Goal: Task Accomplishment & Management: Manage account settings

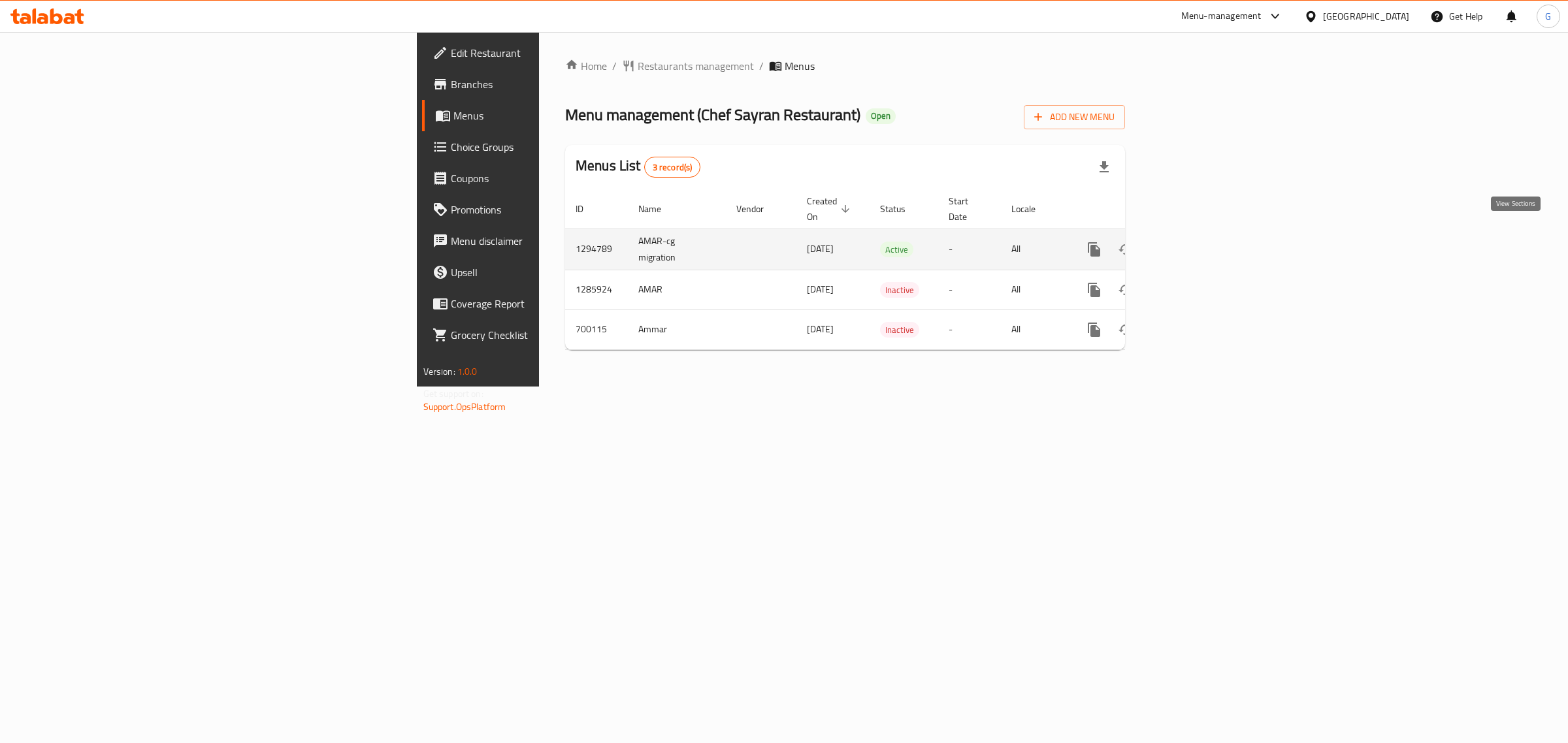
click at [1194, 244] on icon "enhanced table" at bounding box center [1188, 250] width 12 height 12
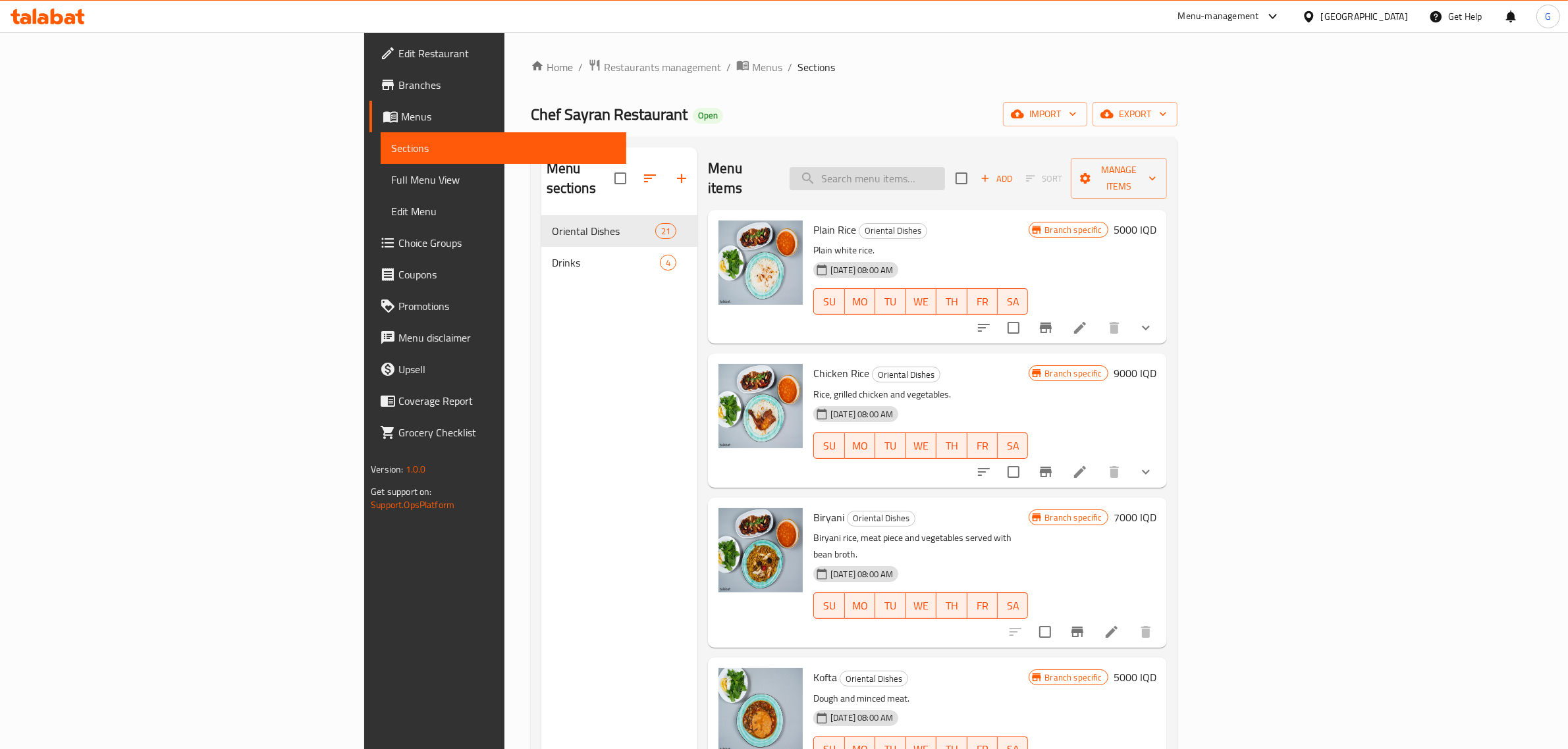
click at [945, 167] on input "search" at bounding box center [868, 179] width 155 height 23
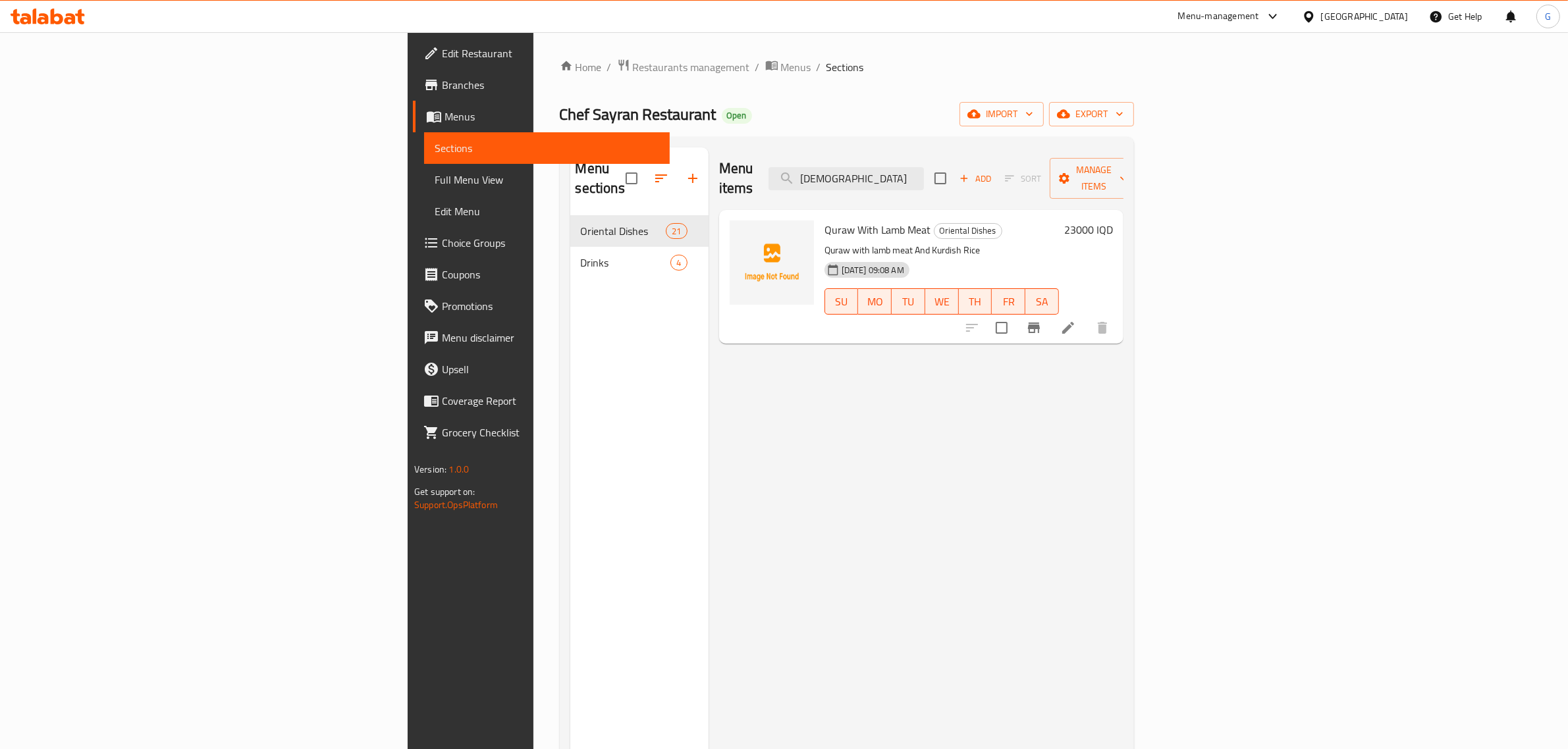
type input "[DEMOGRAPHIC_DATA]"
click at [633, 69] on span "Restaurants management" at bounding box center [691, 67] width 117 height 16
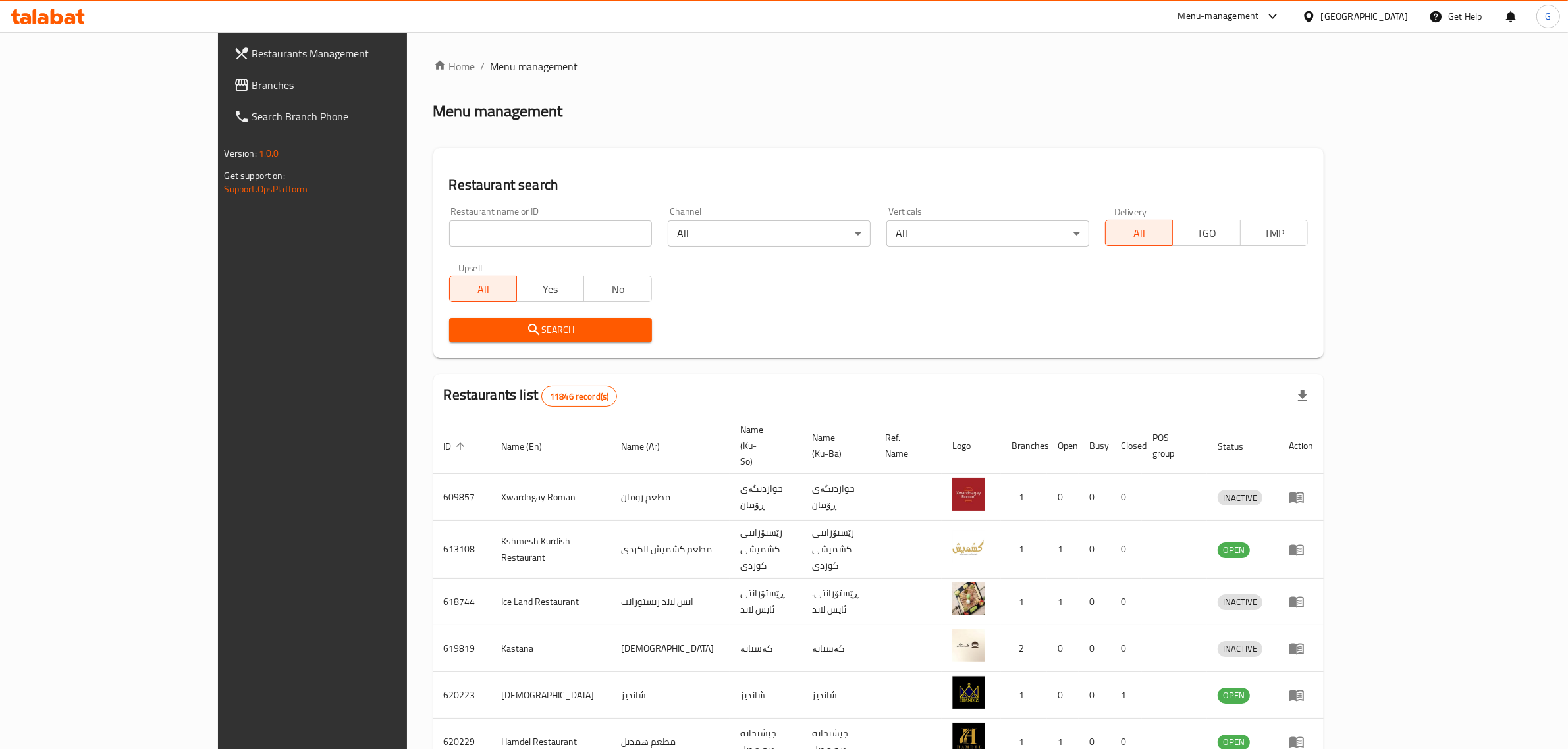
click at [433, 222] on div "Home / Menu management Menu management Restaurant search Restaurant name or ID …" at bounding box center [878, 528] width 891 height 939
click at [449, 237] on input "search" at bounding box center [551, 234] width 203 height 26
type input "mastura"
click button "Search" at bounding box center [551, 330] width 203 height 25
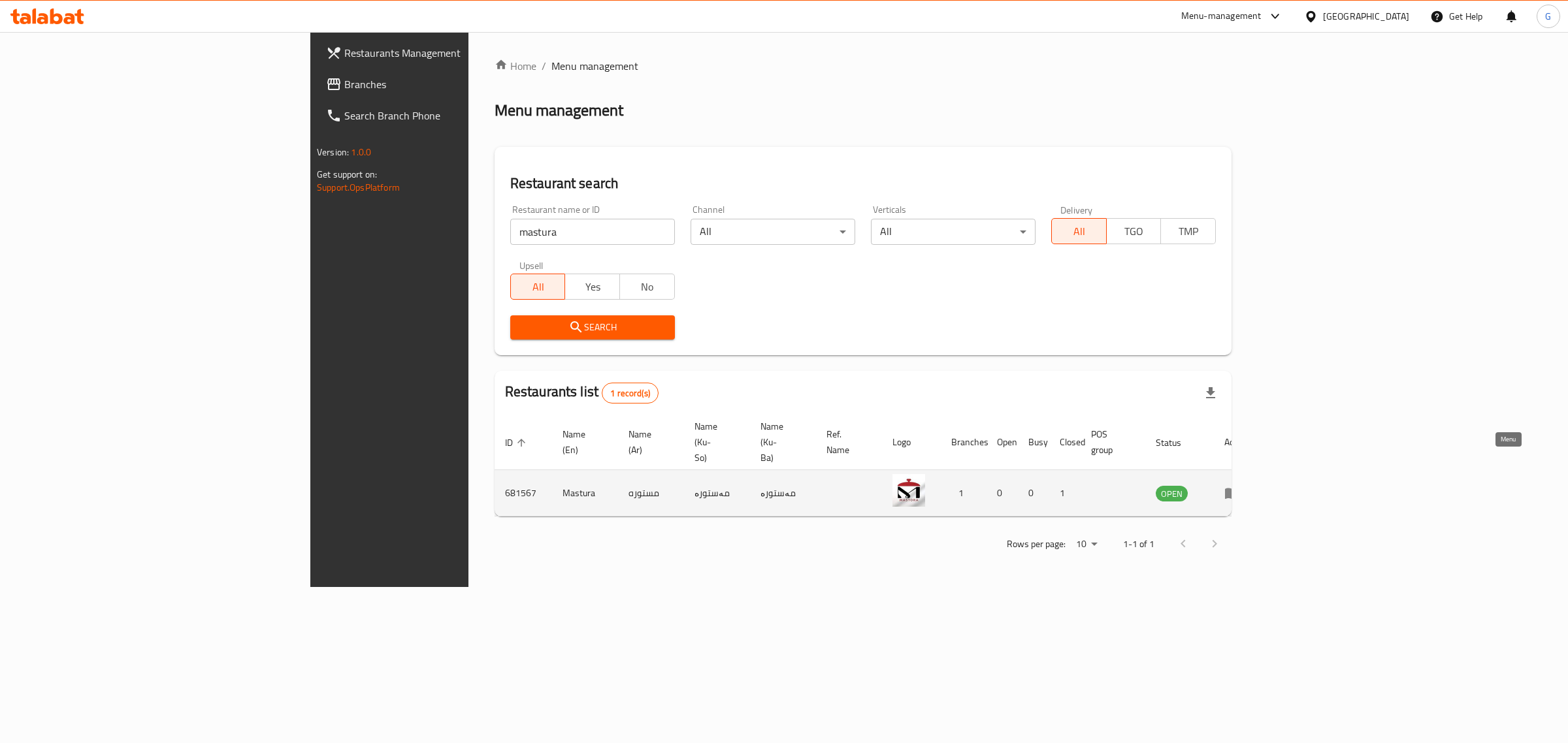
click at [1240, 485] on icon "enhanced table" at bounding box center [1232, 493] width 15 height 15
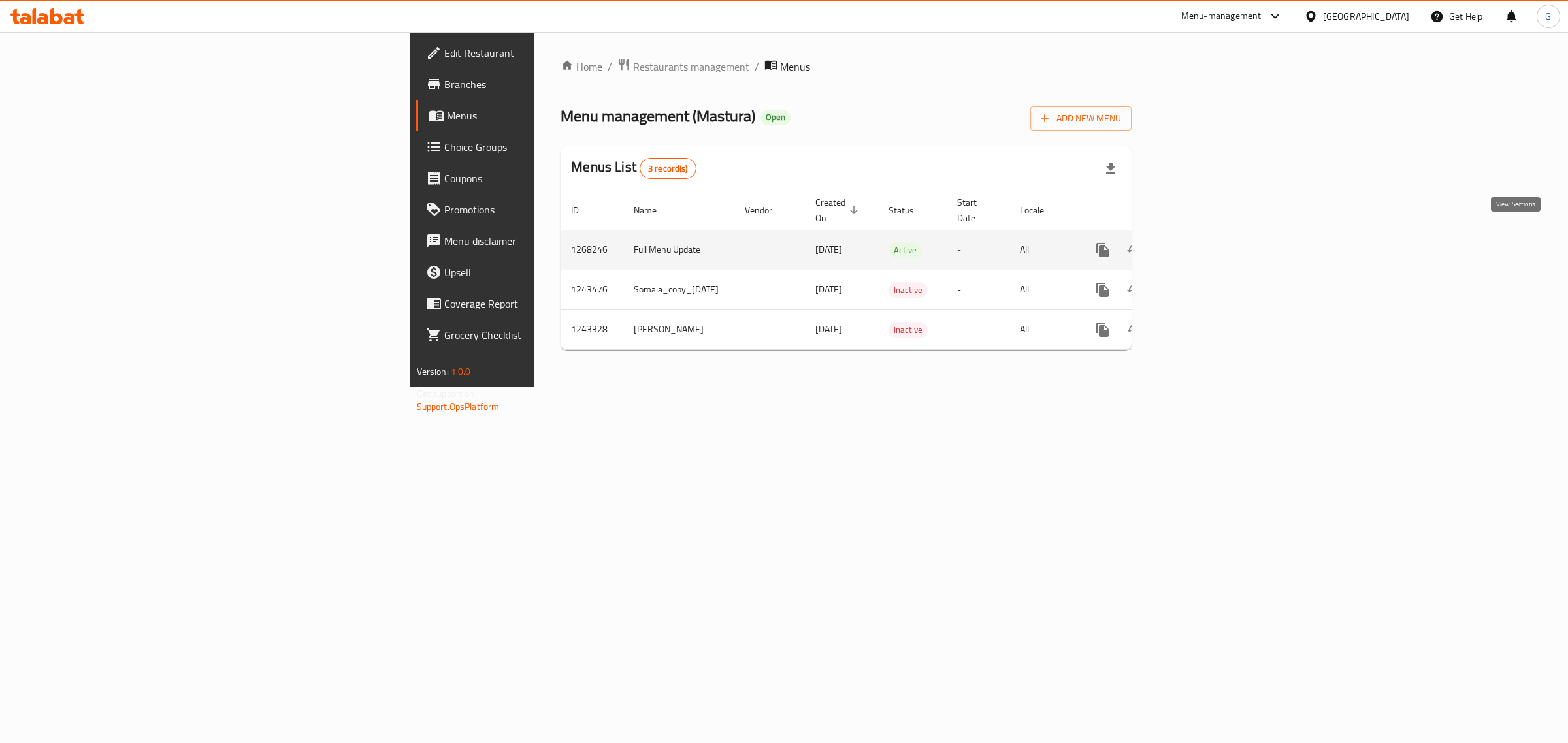
click at [1205, 242] on icon "enhanced table" at bounding box center [1196, 250] width 15 height 15
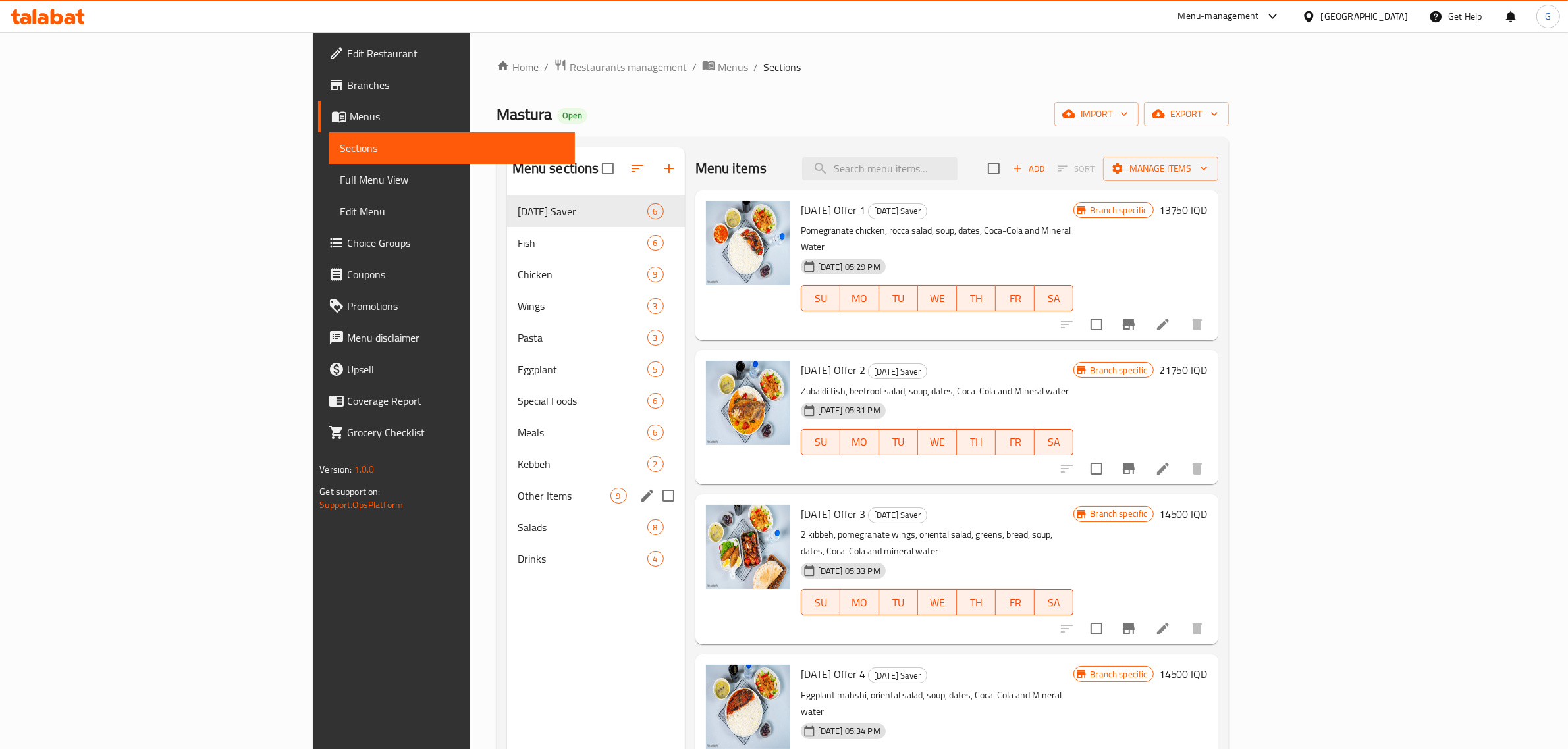
click at [518, 497] on span "Other Items" at bounding box center [565, 495] width 93 height 16
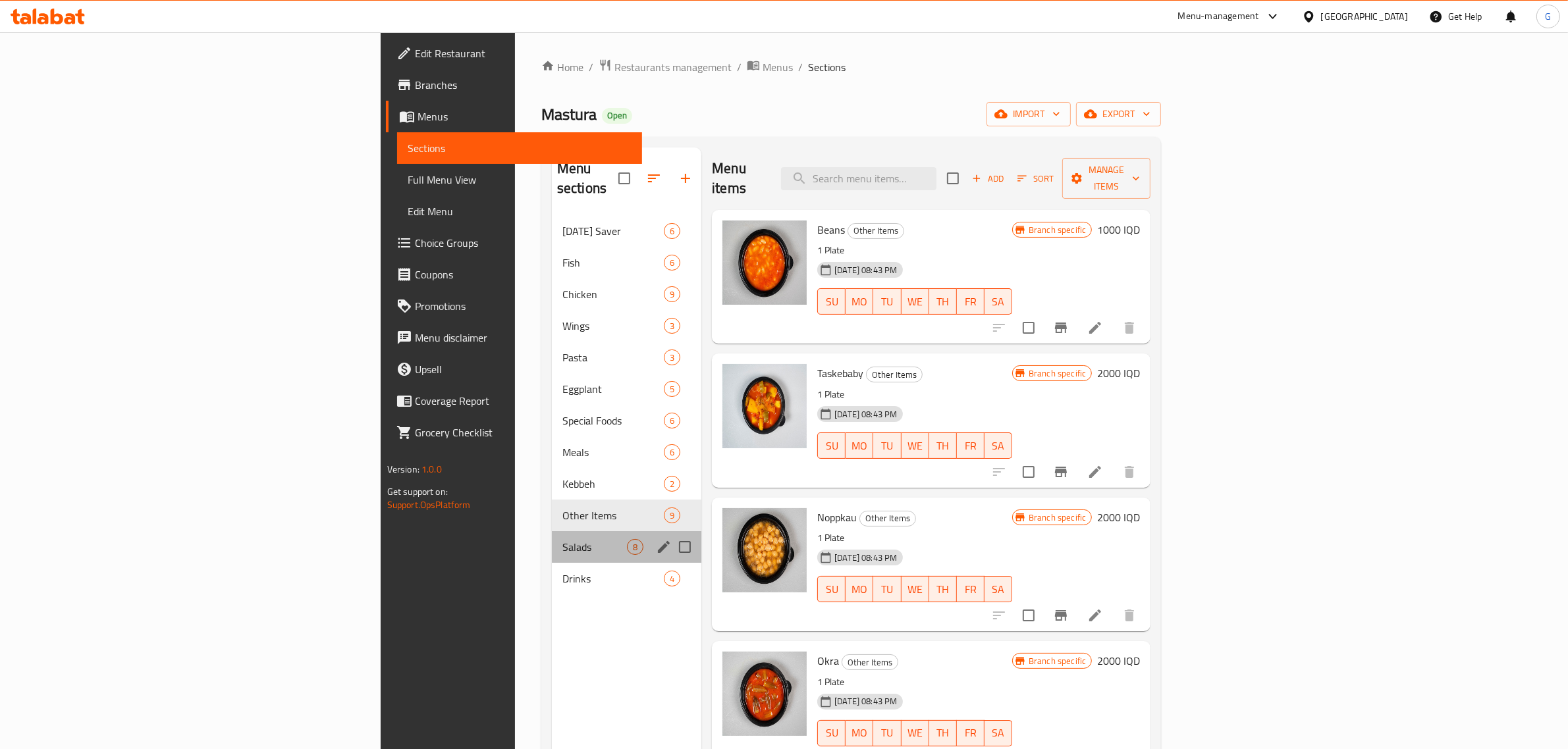
click at [552, 532] on div "Salads 8" at bounding box center [627, 547] width 150 height 32
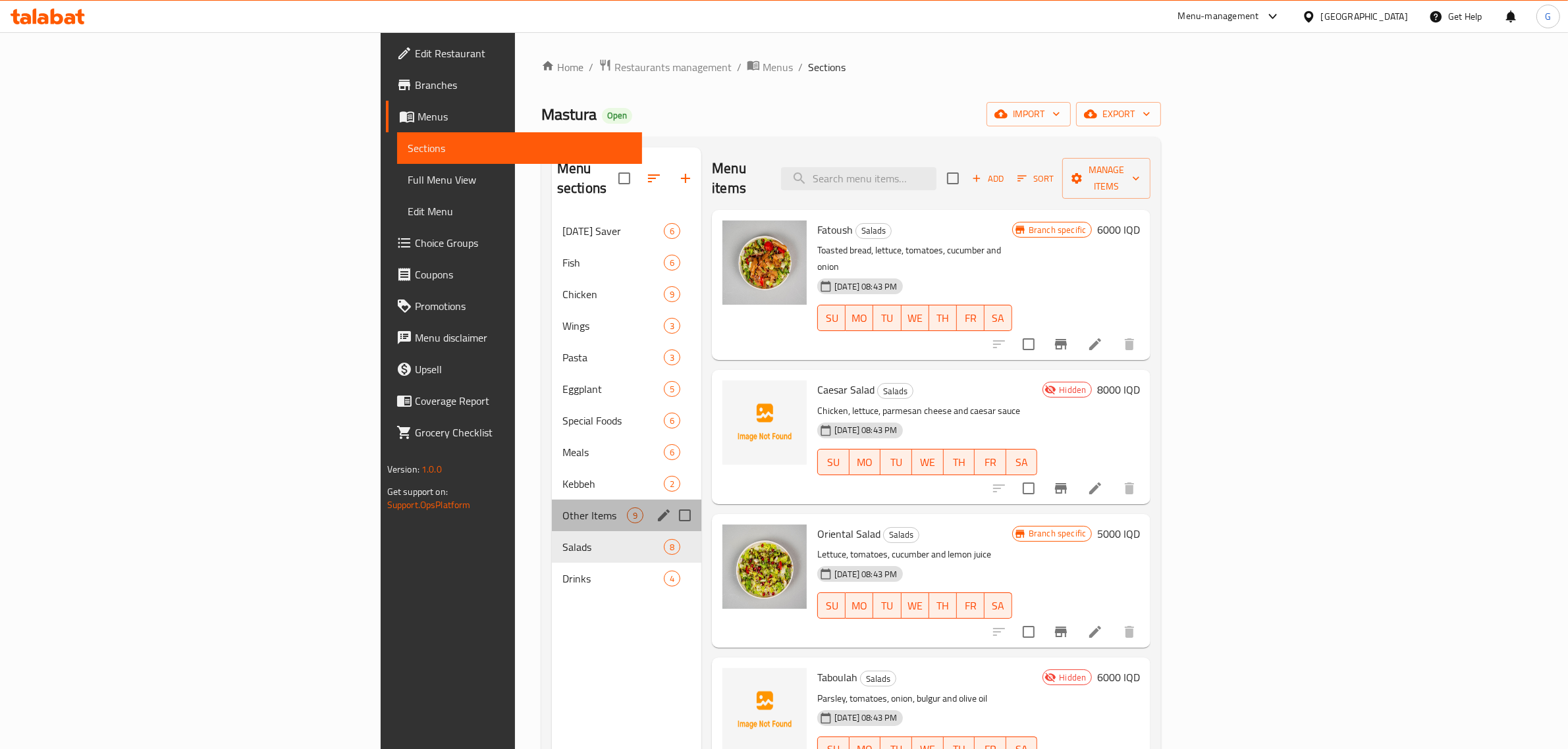
click at [552, 507] on div "Other Items 9" at bounding box center [627, 515] width 150 height 32
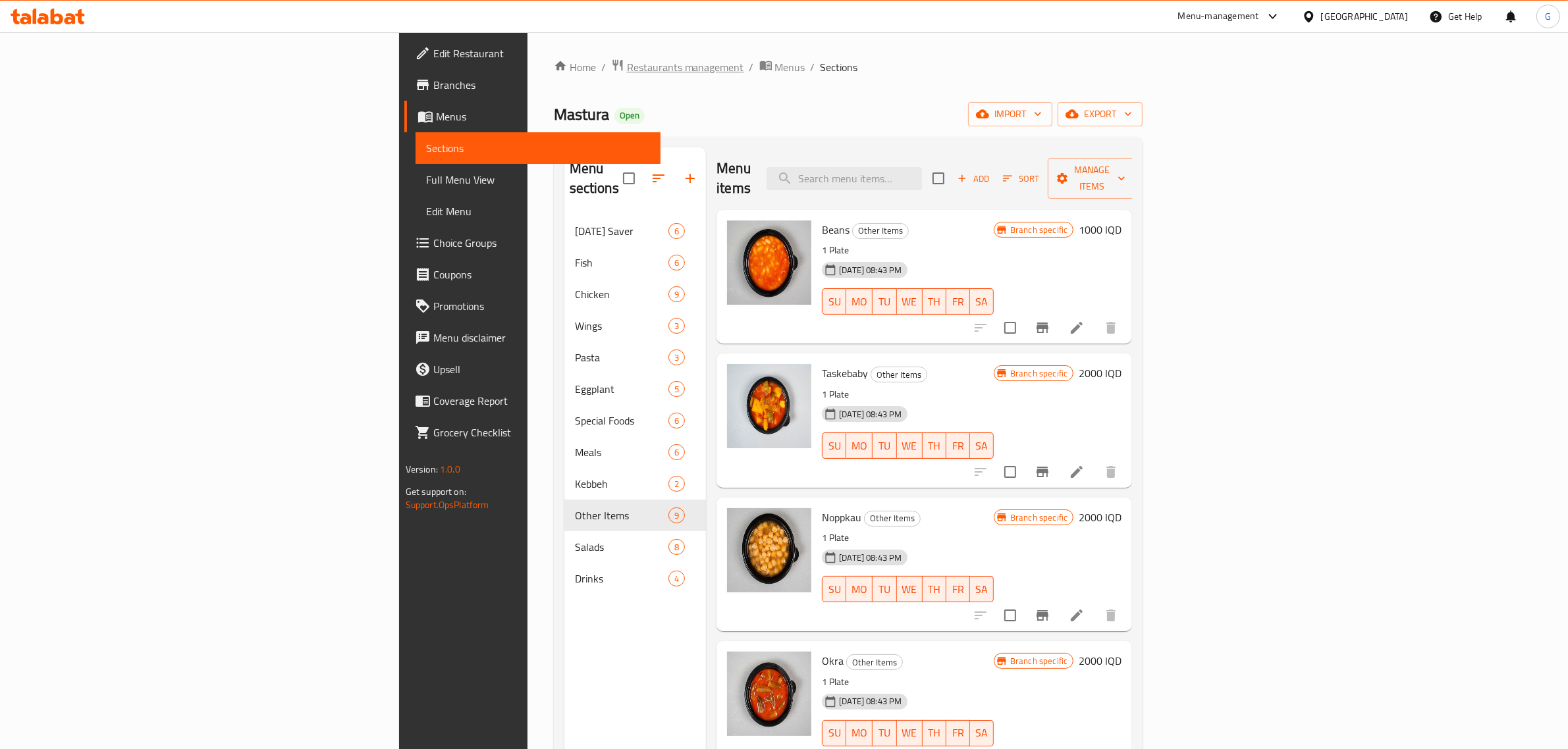
click at [627, 74] on span "Restaurants management" at bounding box center [685, 67] width 117 height 16
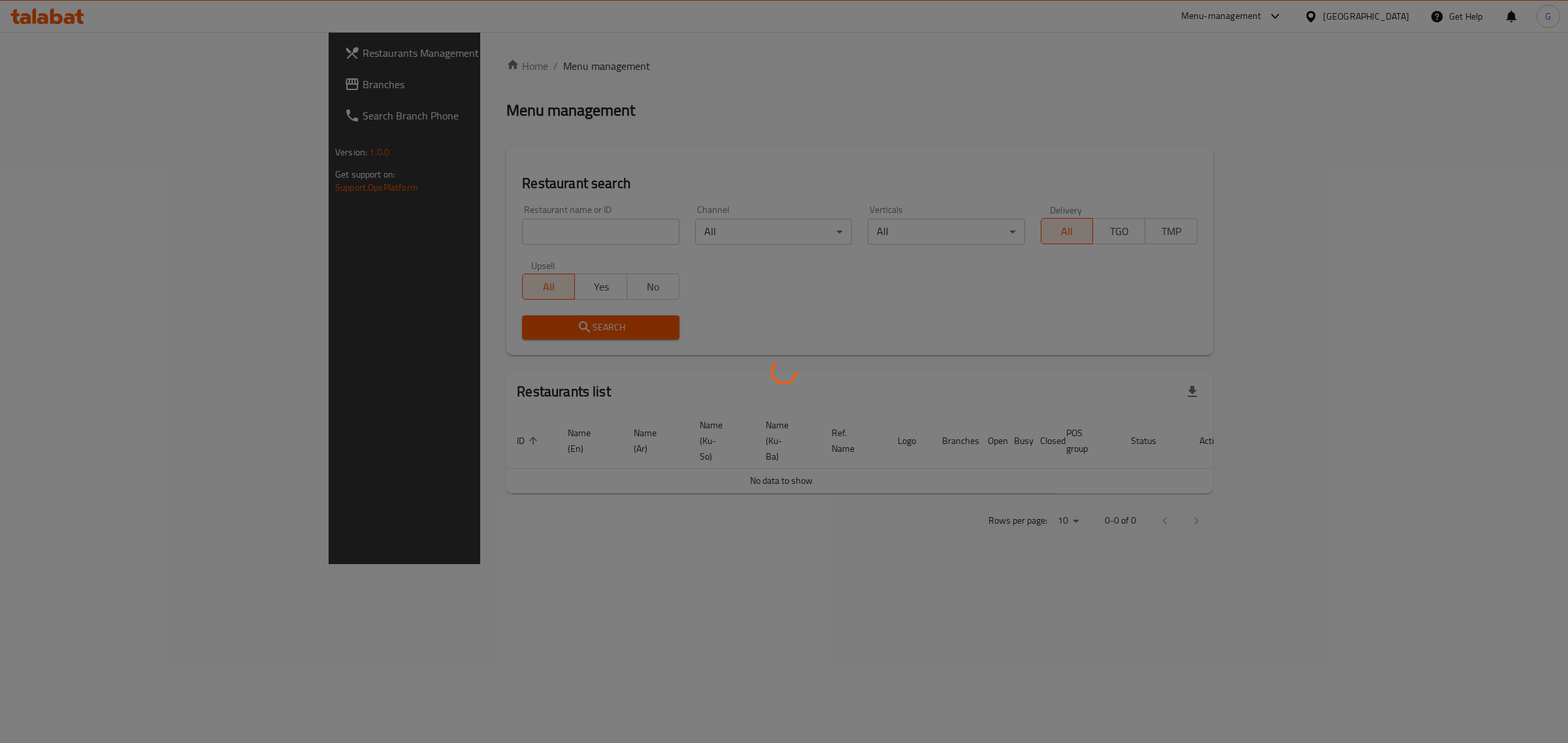
click at [528, 237] on div at bounding box center [784, 371] width 1568 height 743
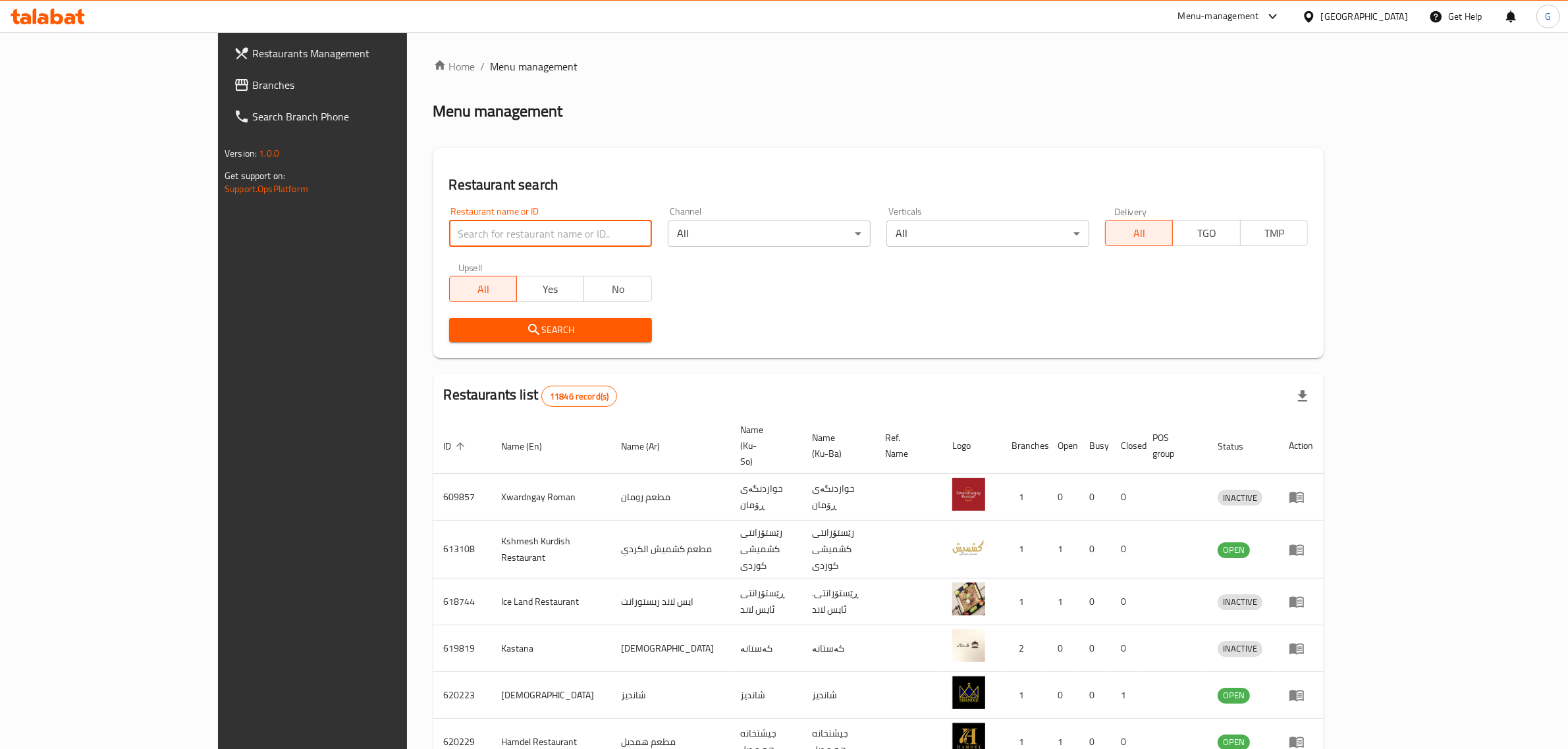
click at [521, 229] on input "search" at bounding box center [551, 234] width 203 height 26
type input "[PERSON_NAME]"
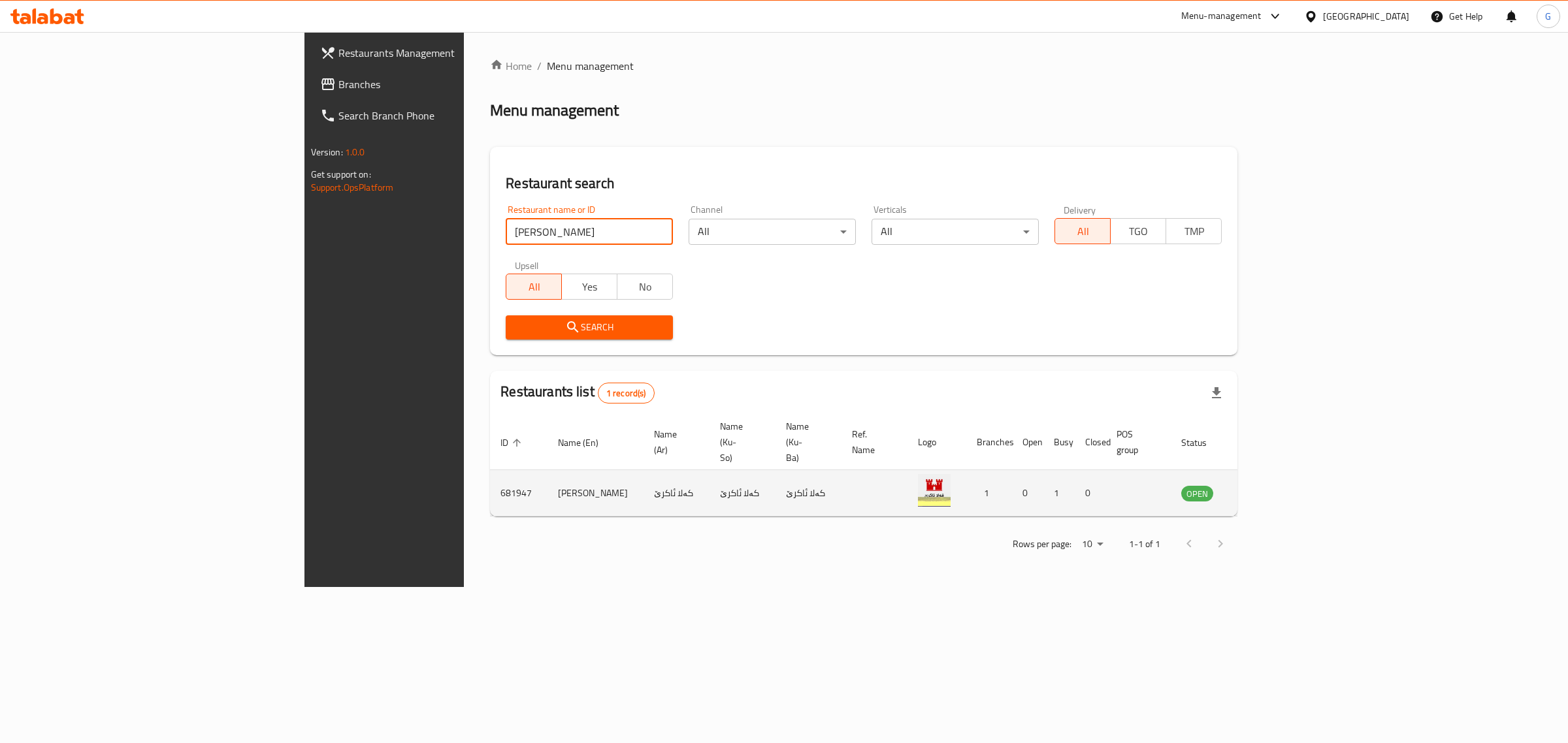
click at [1265, 489] on icon "enhanced table" at bounding box center [1258, 494] width 15 height 11
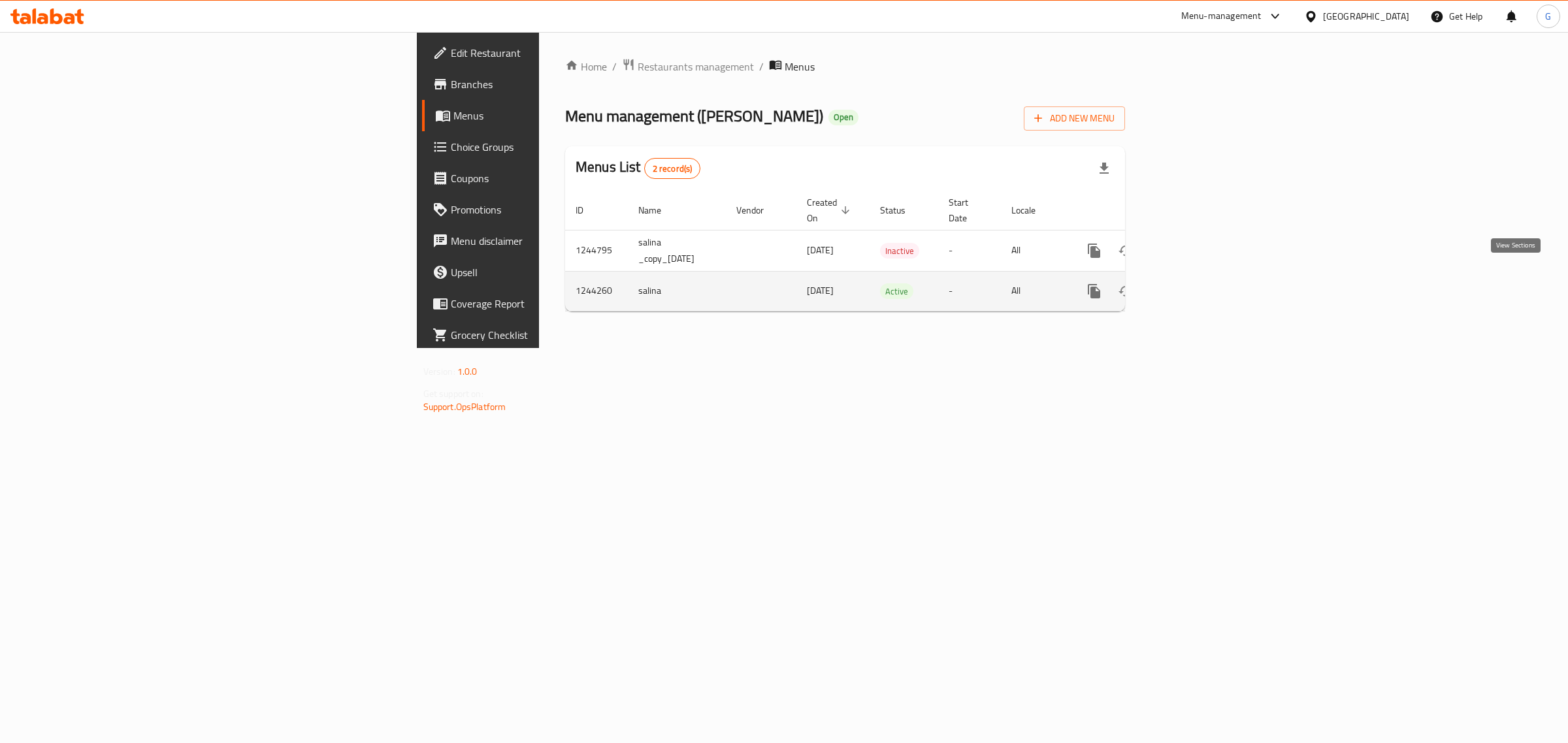
click at [1194, 285] on icon "enhanced table" at bounding box center [1188, 291] width 12 height 12
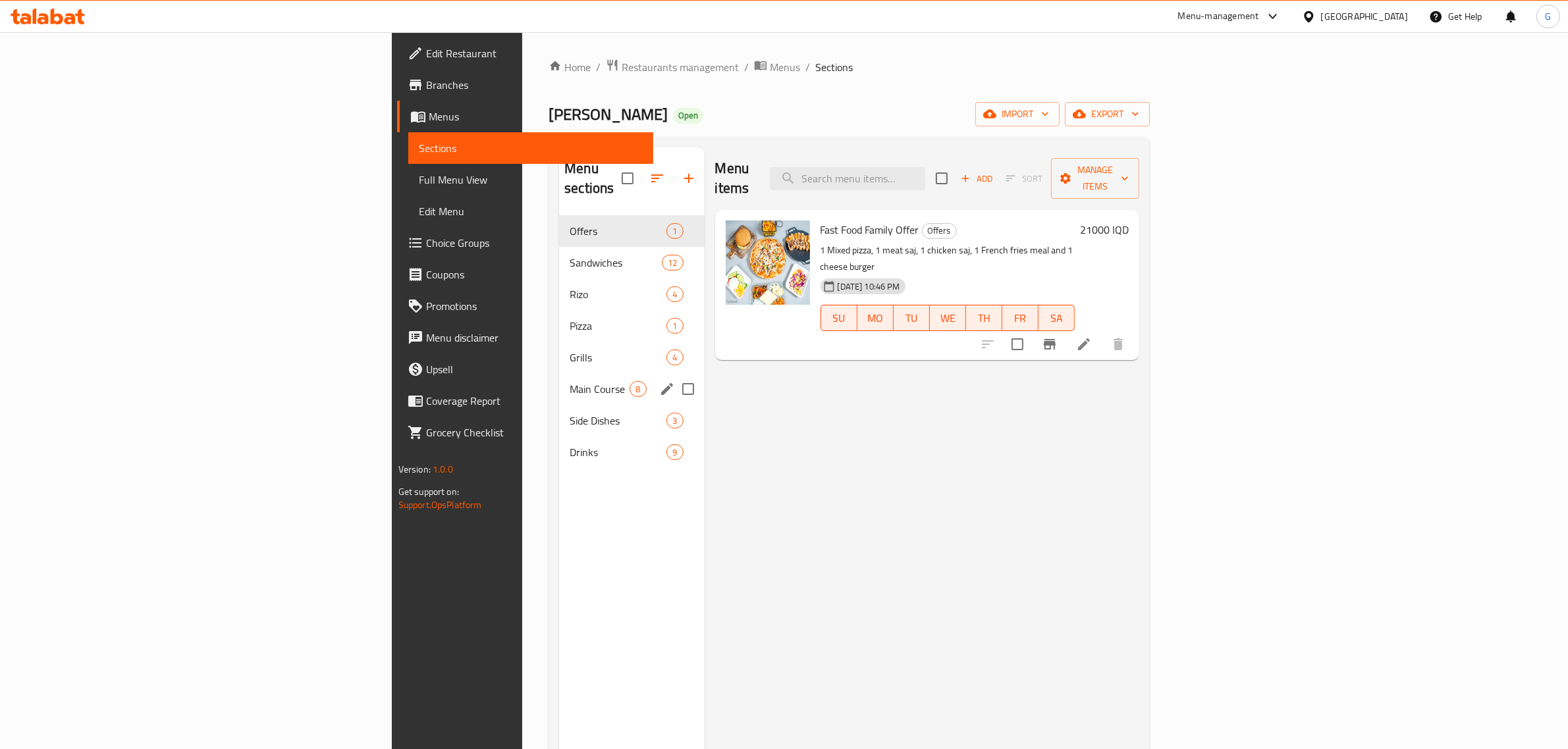
click at [559, 373] on div "Main Course 8" at bounding box center [631, 389] width 145 height 32
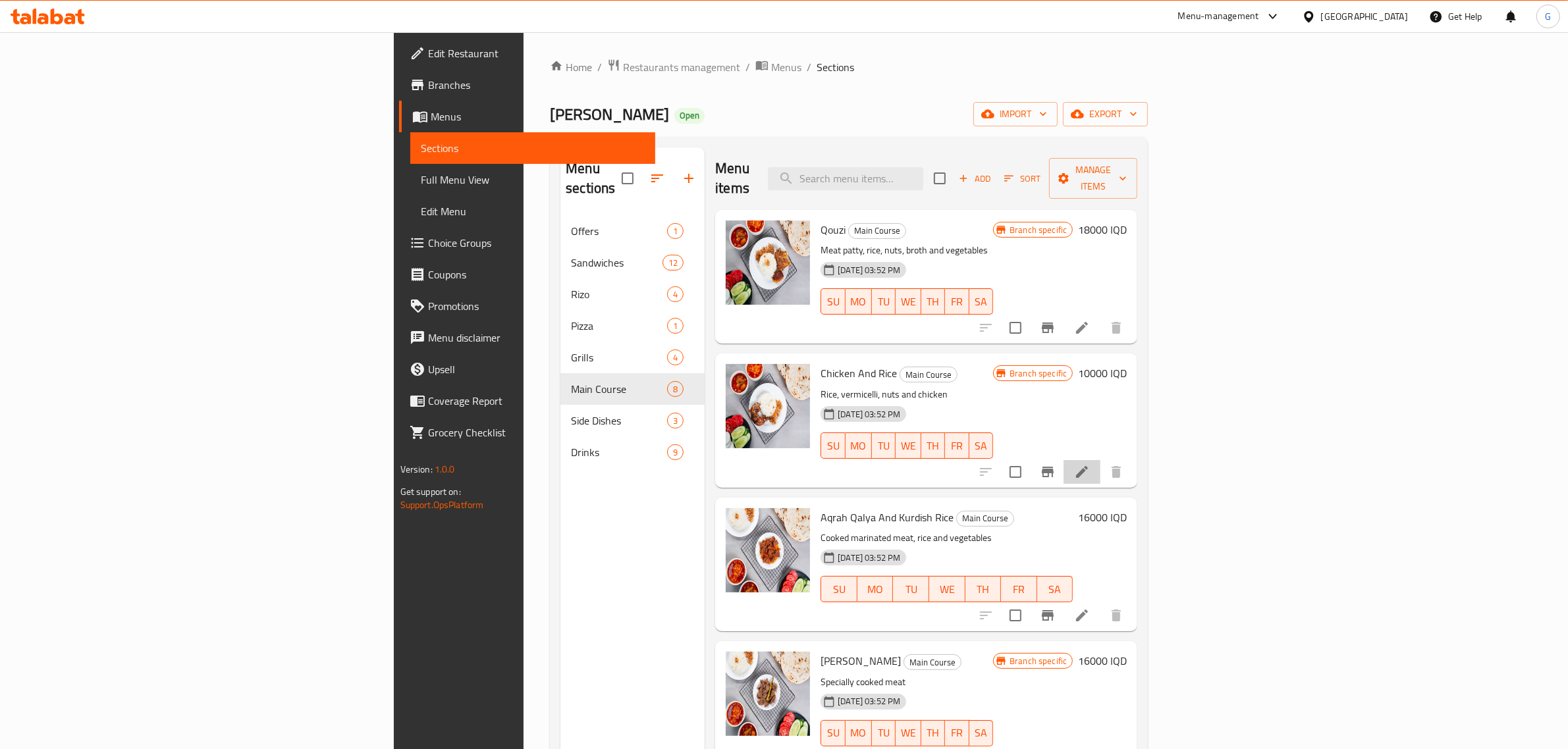
click at [1101, 461] on li at bounding box center [1082, 472] width 37 height 24
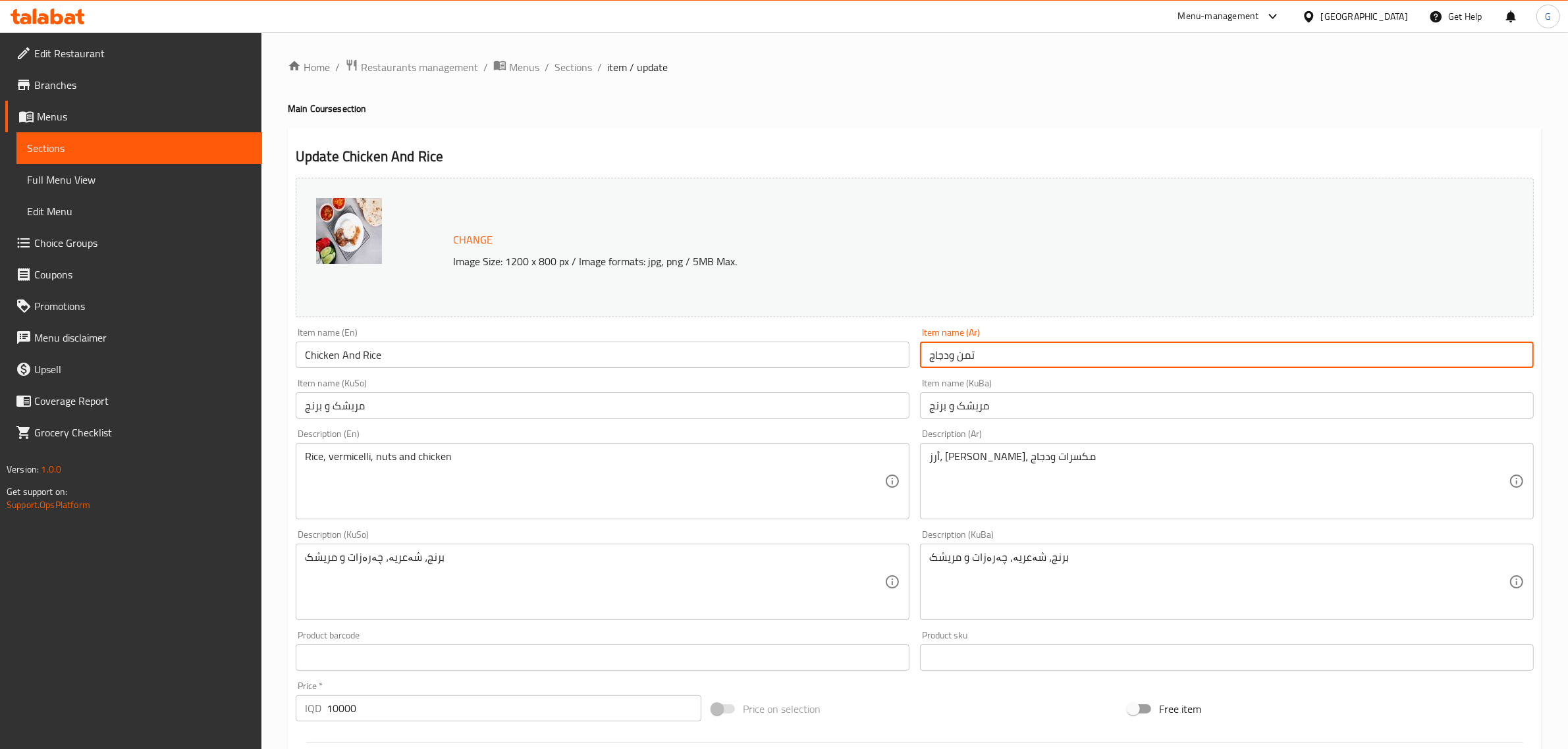
click at [940, 355] on input "تمن ودجاج" at bounding box center [1226, 354] width 614 height 26
click at [444, 360] on input "Chicken And Rice" at bounding box center [602, 354] width 614 height 26
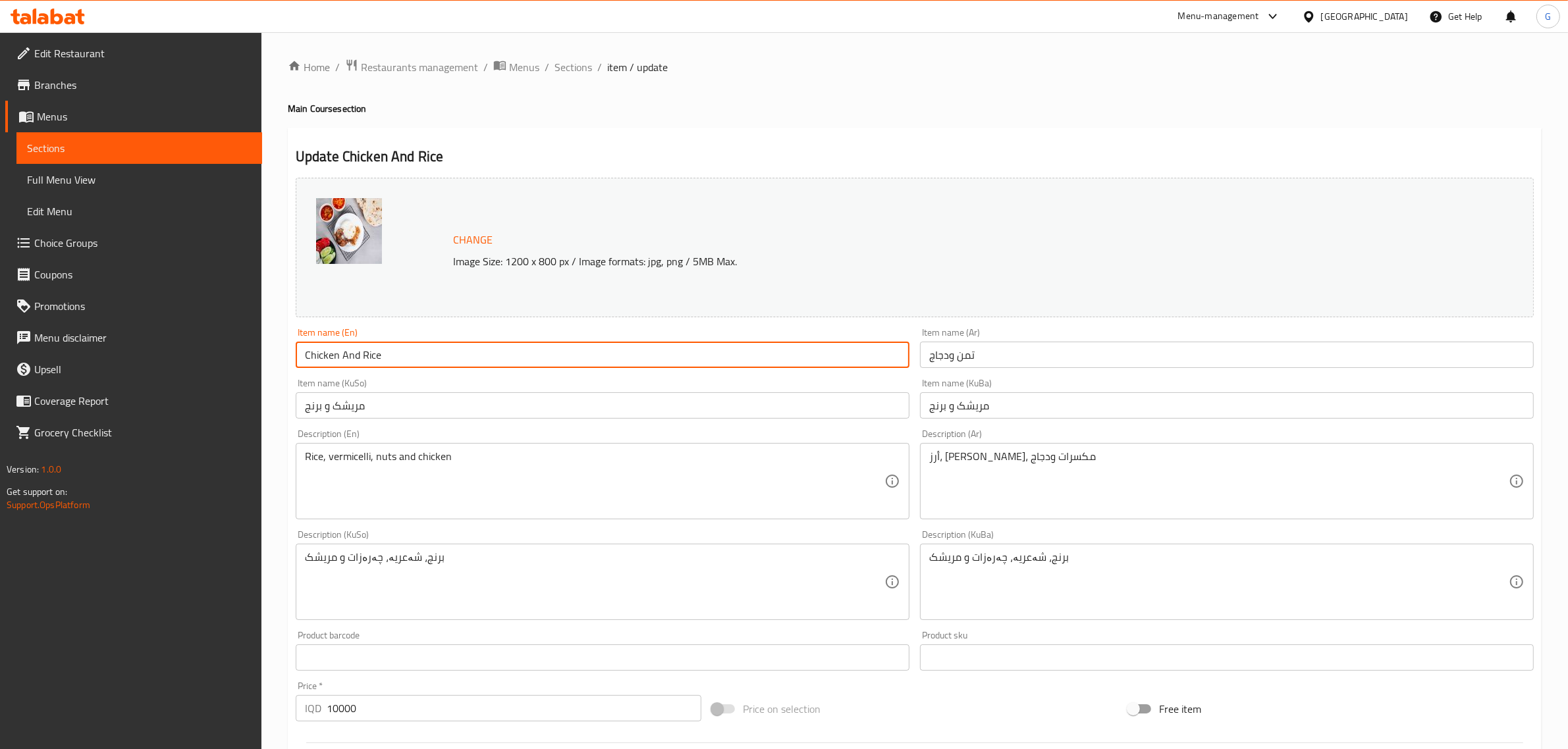
click at [444, 360] on input "Chicken And Rice" at bounding box center [602, 354] width 614 height 26
click at [336, 405] on input "مریشک و برنج" at bounding box center [602, 405] width 614 height 26
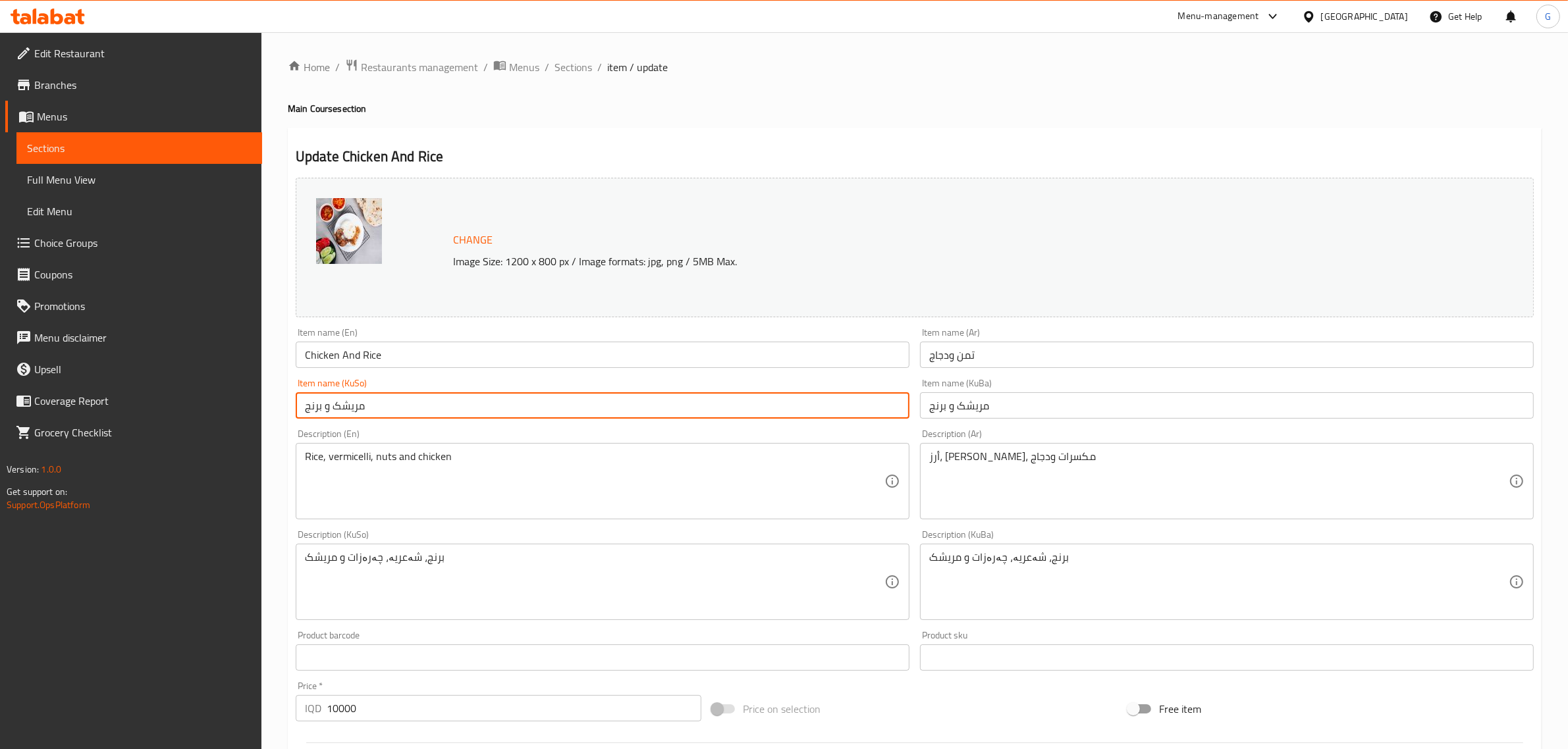
click at [336, 405] on input "مریشک و برنج" at bounding box center [602, 405] width 614 height 26
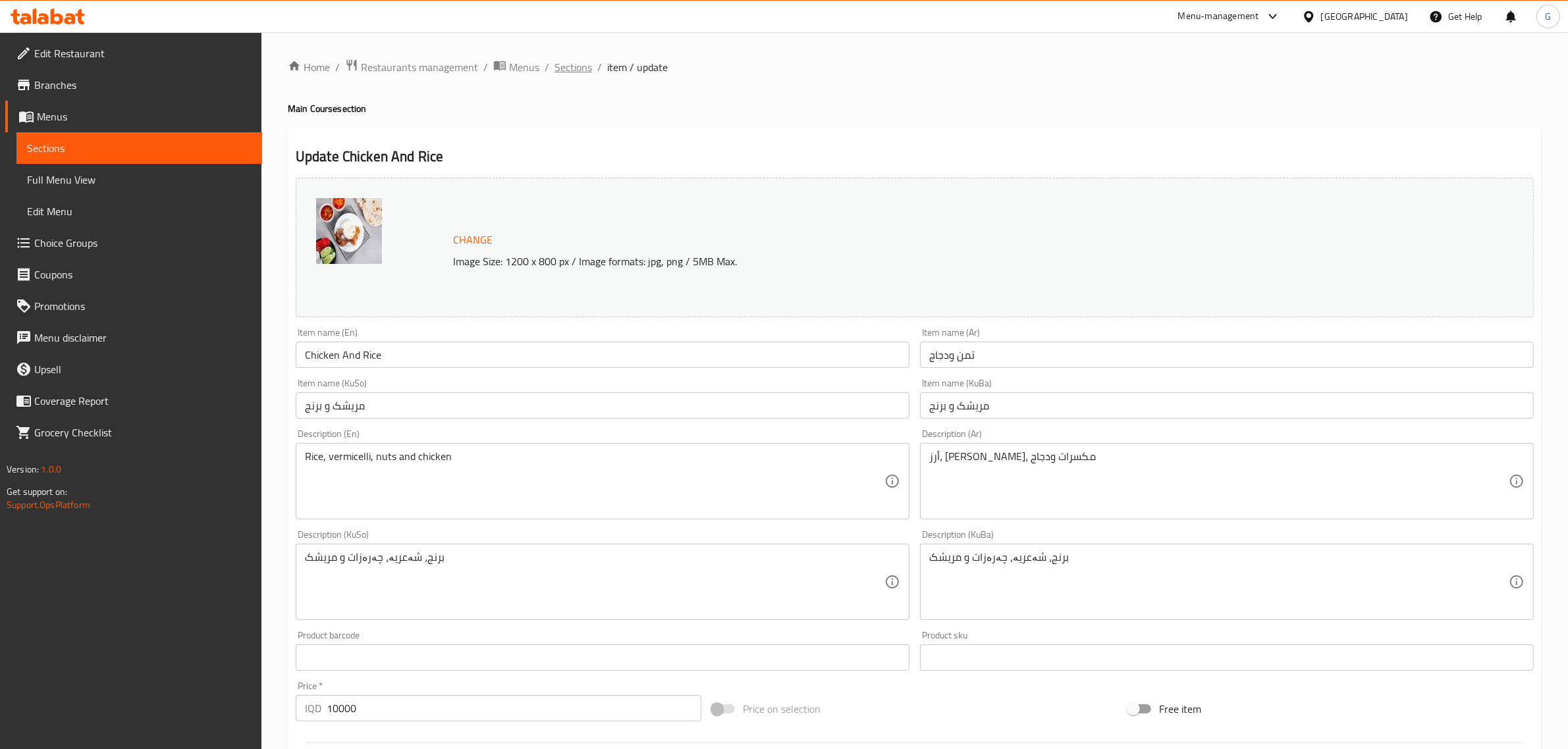
click at [581, 69] on span "Sections" at bounding box center [574, 67] width 38 height 16
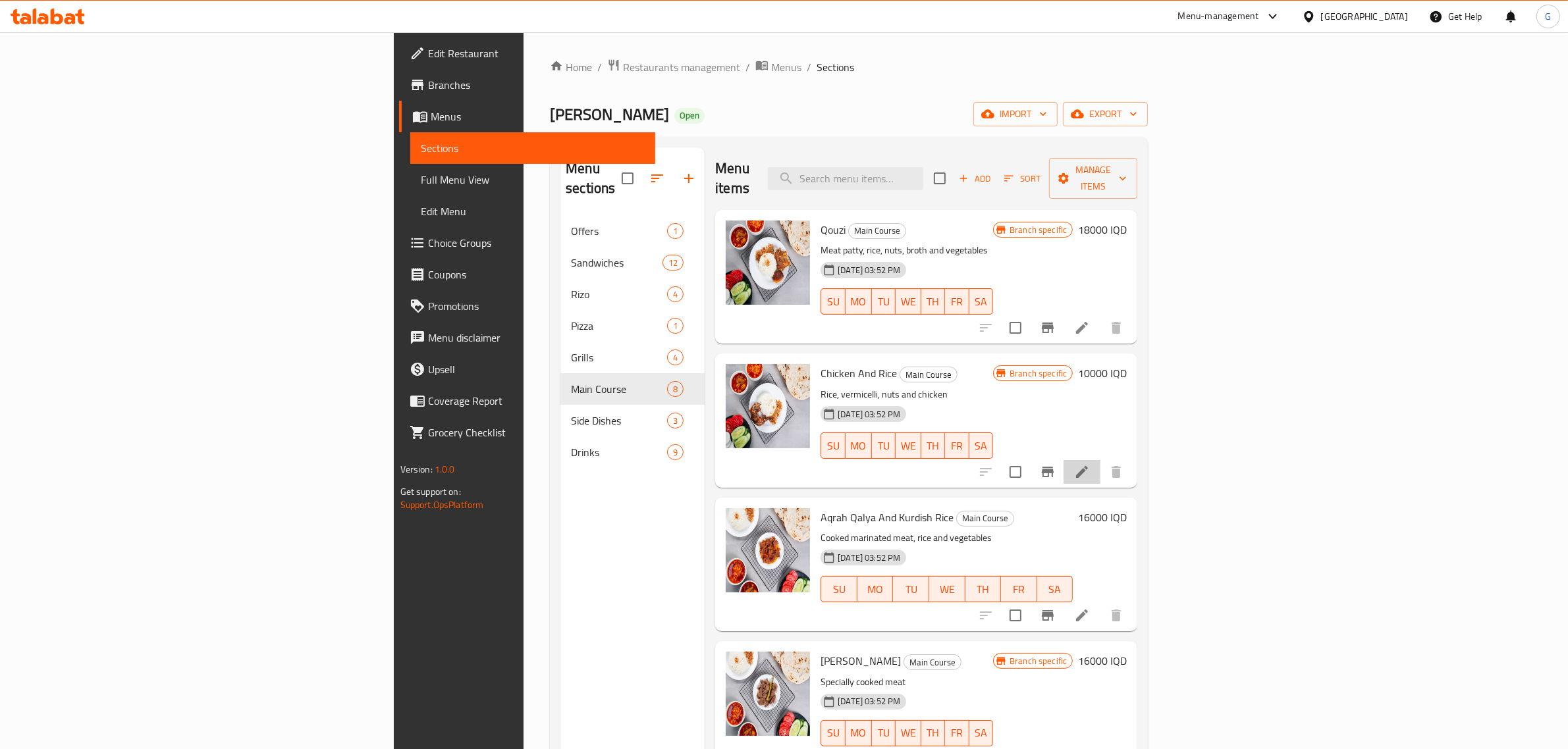
click at [1101, 461] on li at bounding box center [1082, 472] width 37 height 24
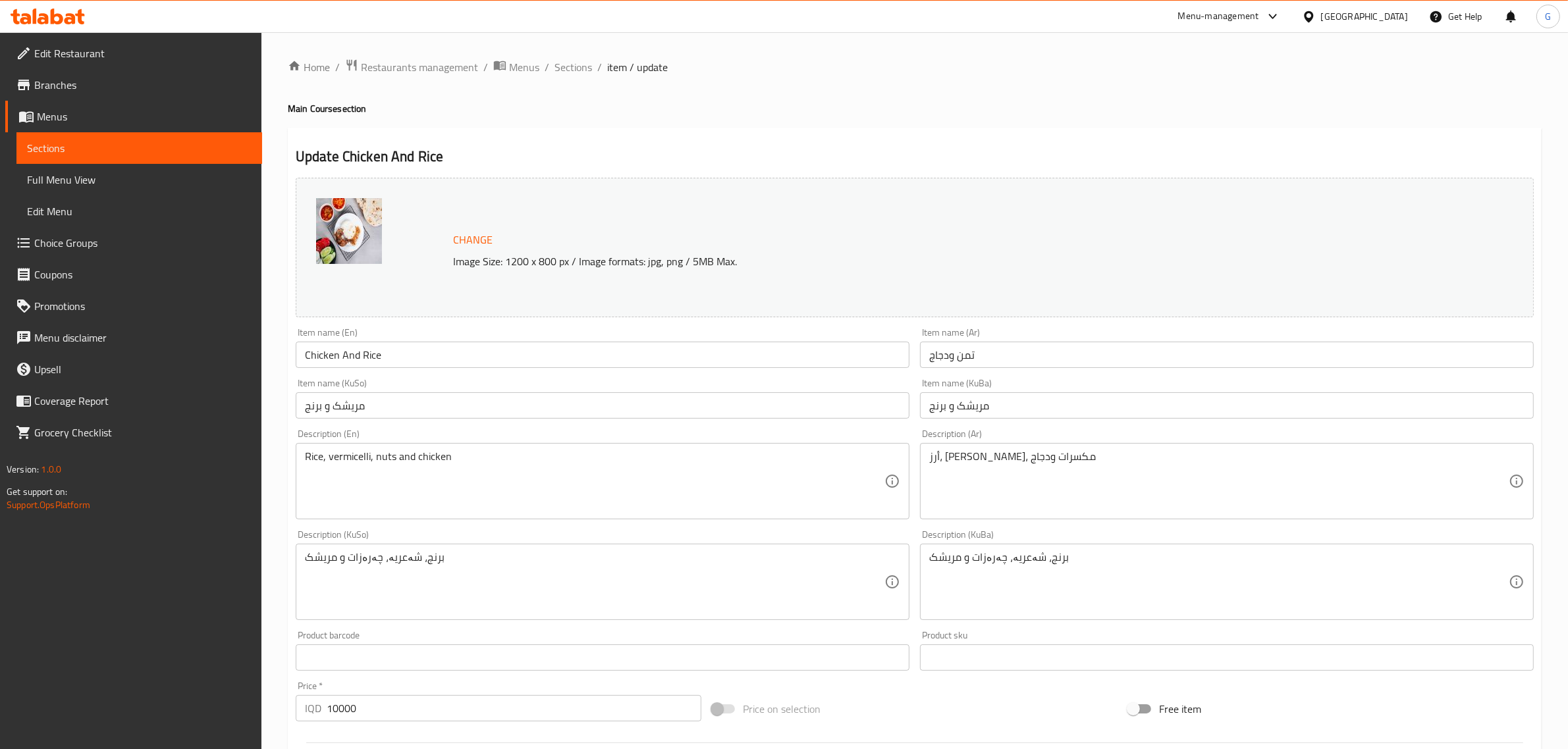
click at [360, 353] on input "Chicken And Rice" at bounding box center [602, 354] width 614 height 26
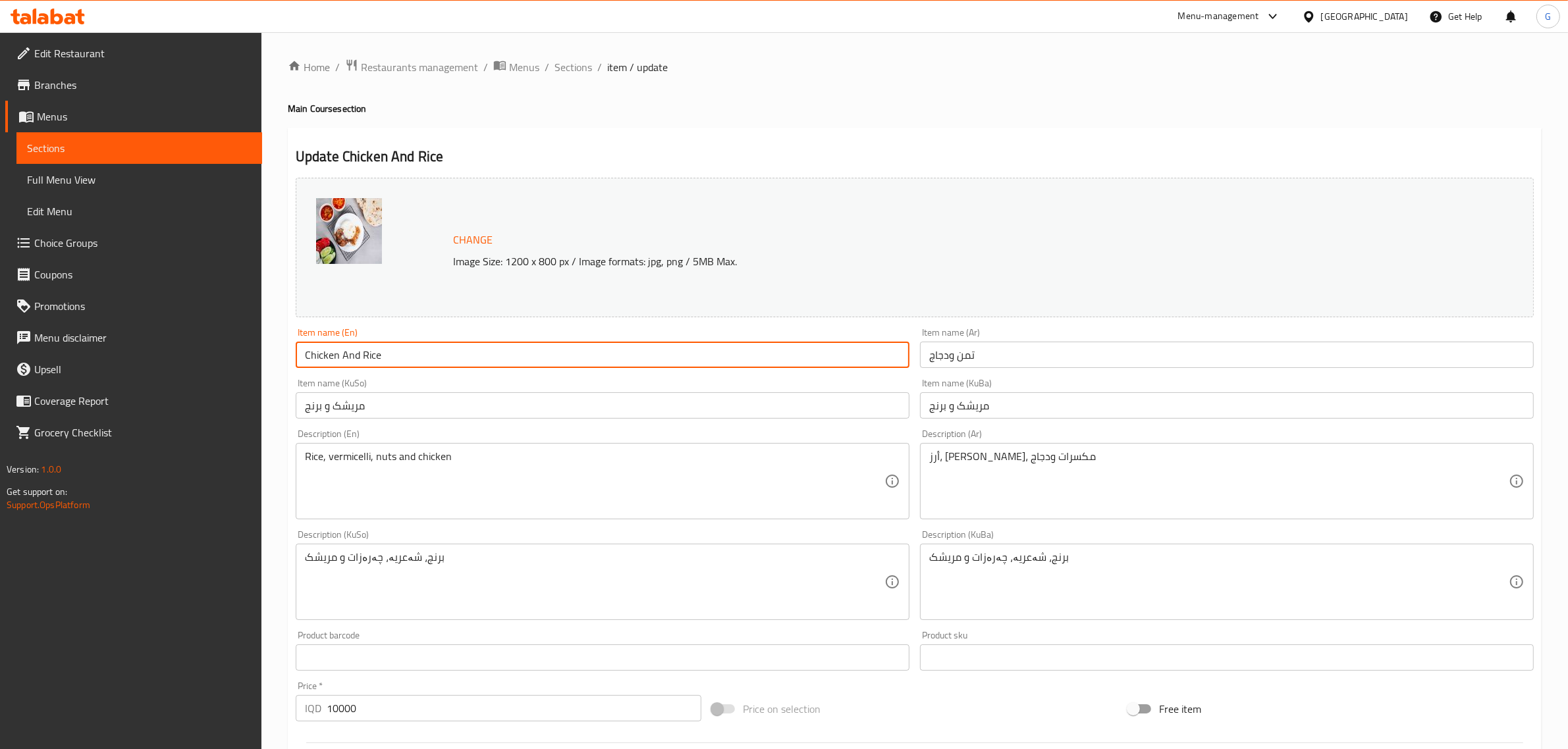
click at [360, 353] on input "Chicken And Rice" at bounding box center [602, 354] width 614 height 26
click at [360, 354] on input "Chicken And Rice" at bounding box center [602, 354] width 614 height 26
click at [584, 68] on span "Sections" at bounding box center [574, 67] width 38 height 16
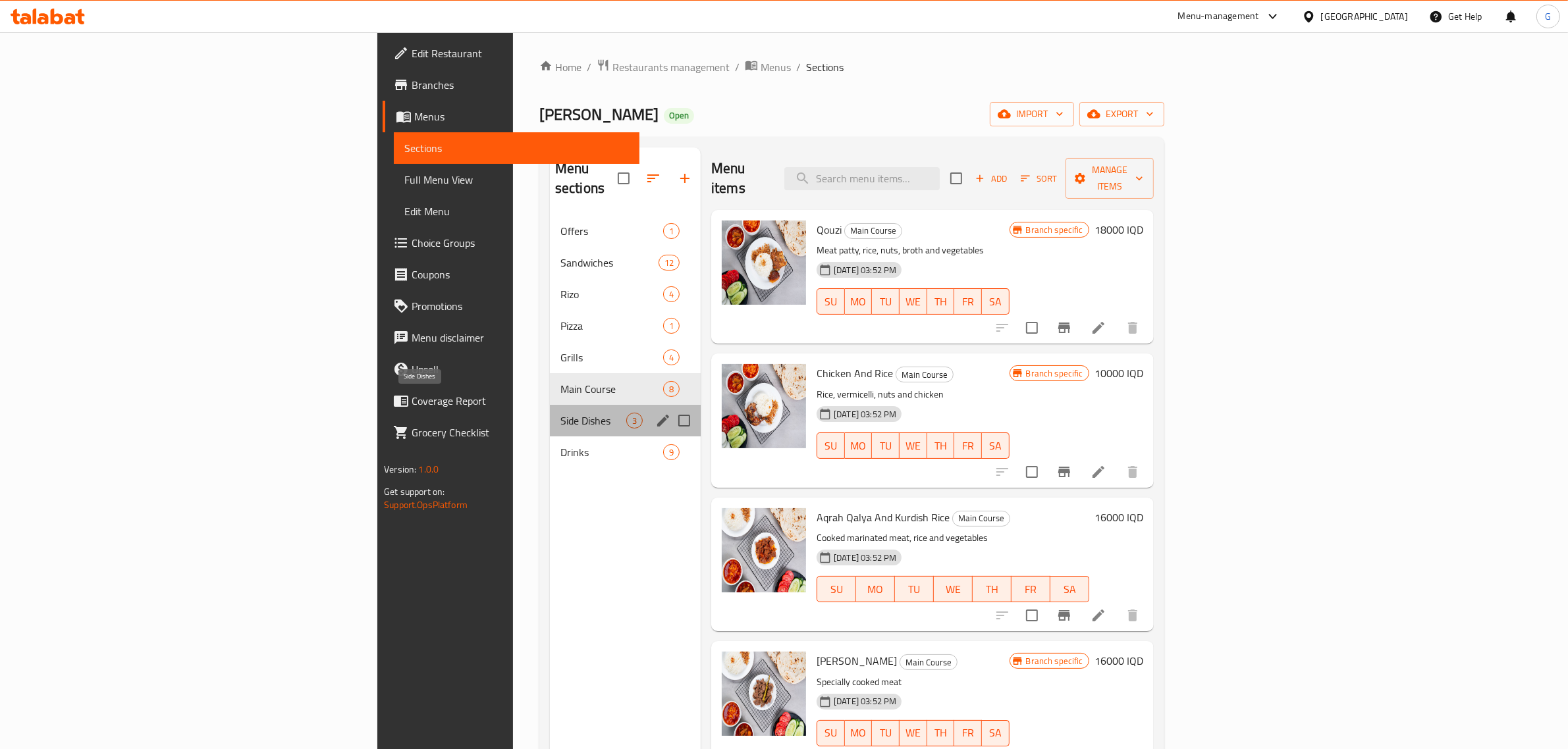
click at [561, 412] on span "Side Dishes" at bounding box center [593, 420] width 66 height 16
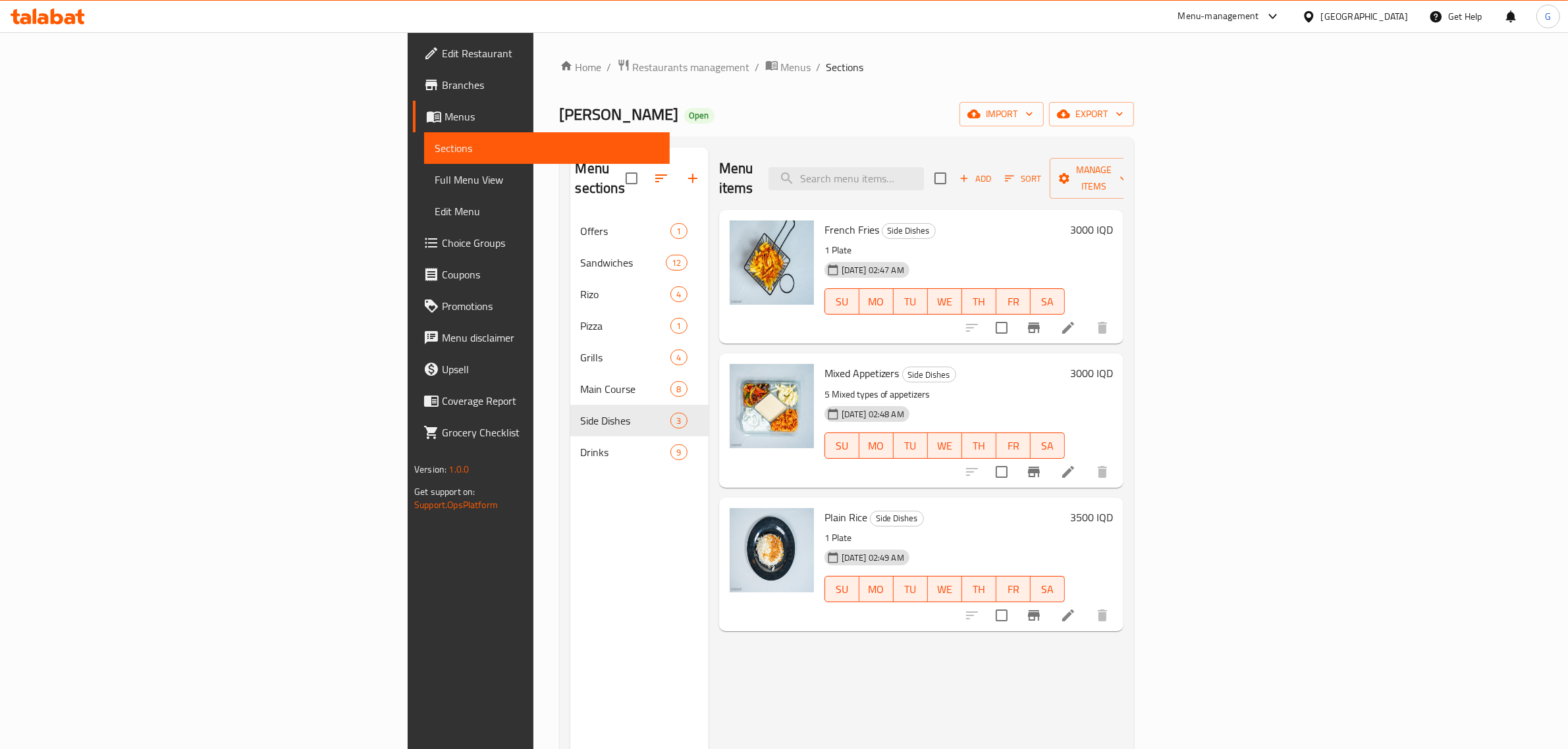
click at [1076, 464] on icon at bounding box center [1068, 471] width 16 height 16
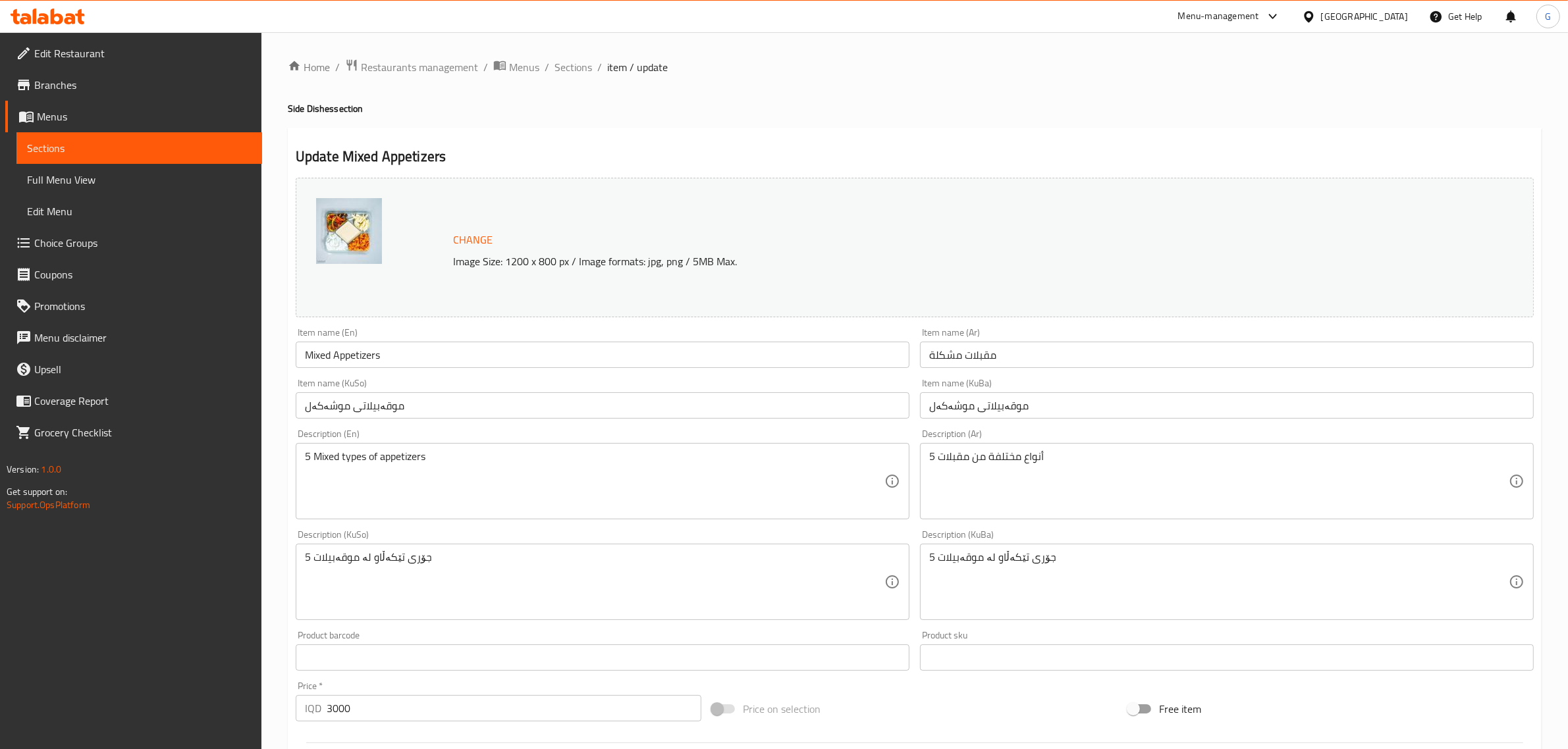
click at [354, 354] on input "Mixed Appetizers" at bounding box center [602, 354] width 614 height 26
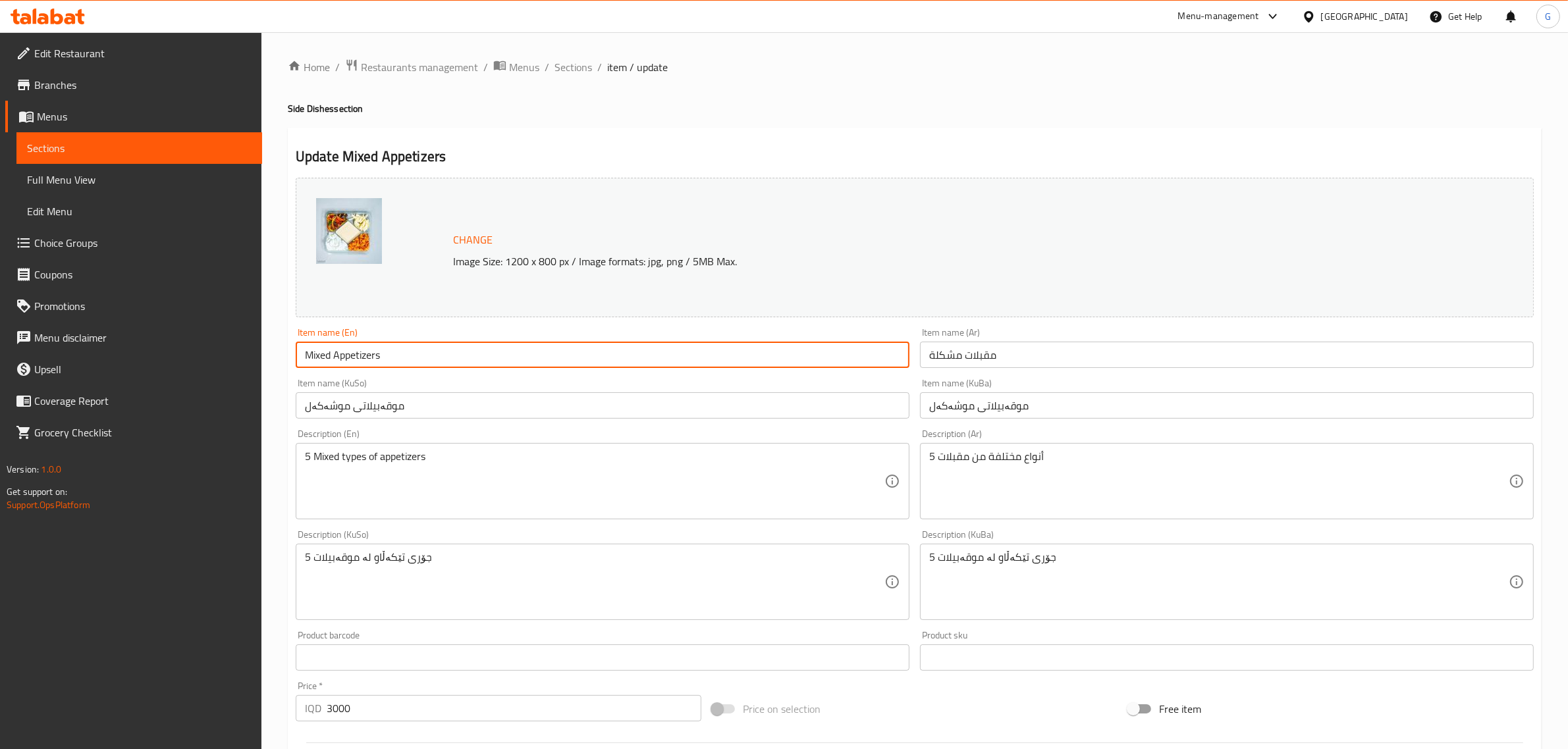
click at [354, 354] on input "Mixed Appetizers" at bounding box center [602, 354] width 614 height 26
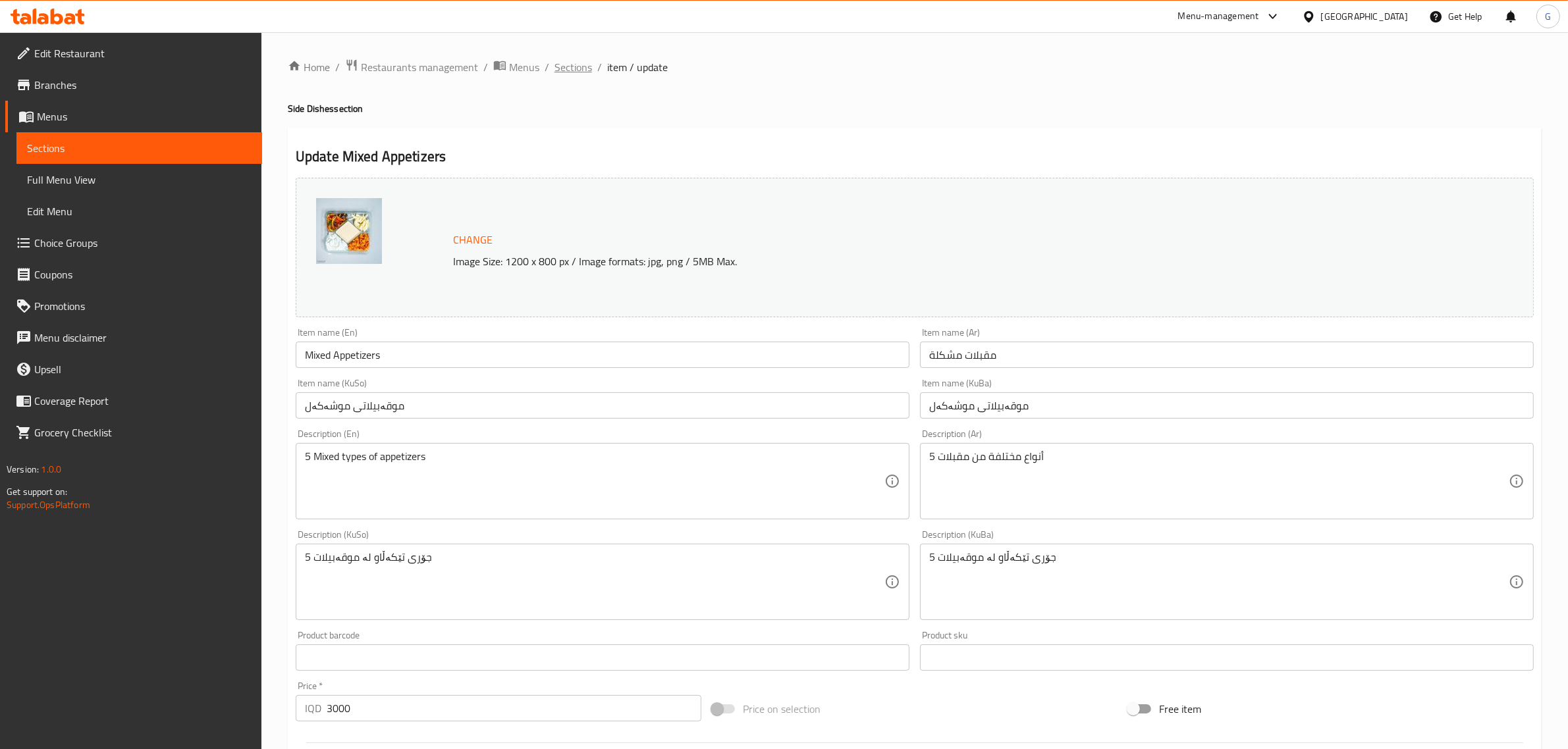
click at [571, 65] on span "Sections" at bounding box center [574, 67] width 38 height 16
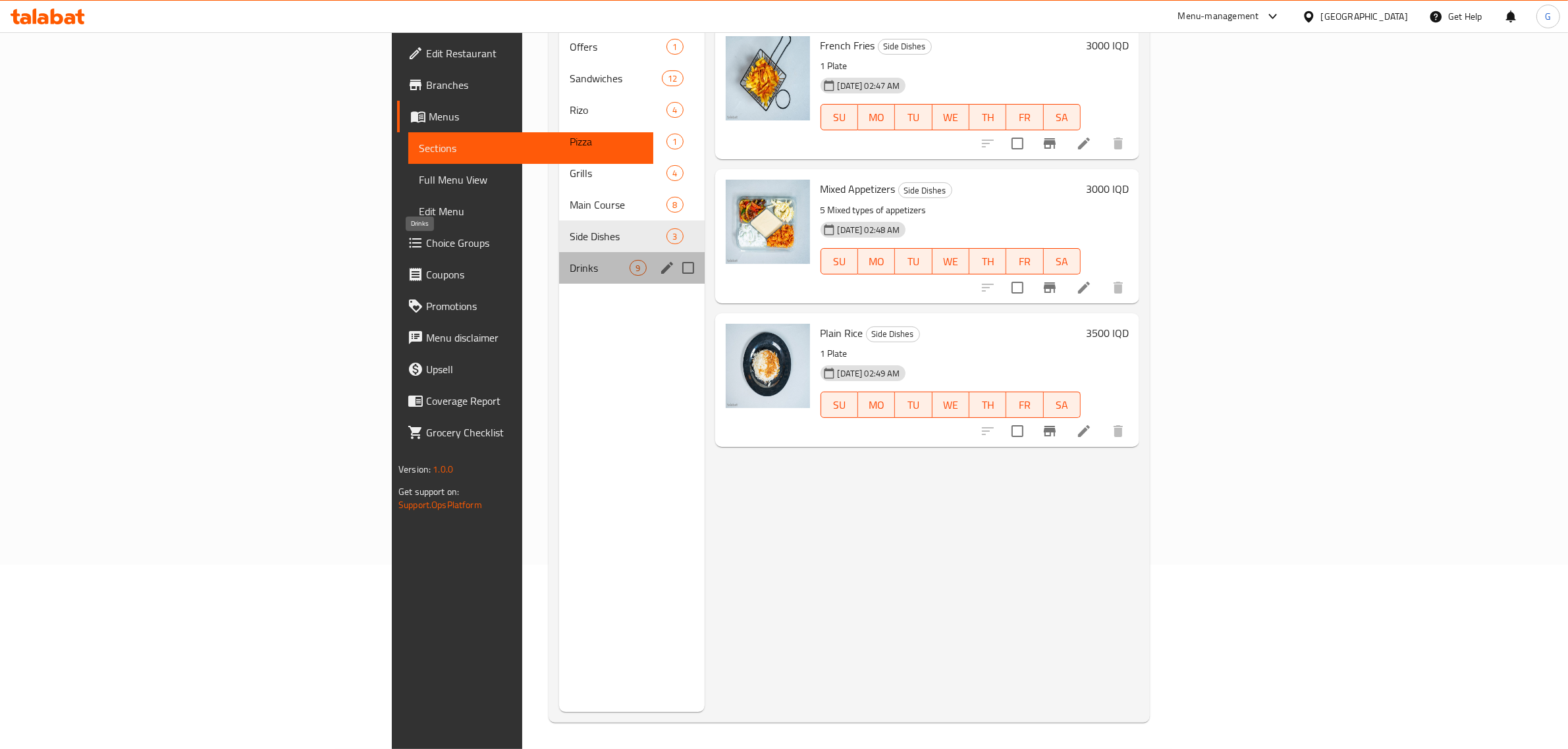
click at [570, 260] on span "Drinks" at bounding box center [599, 267] width 60 height 16
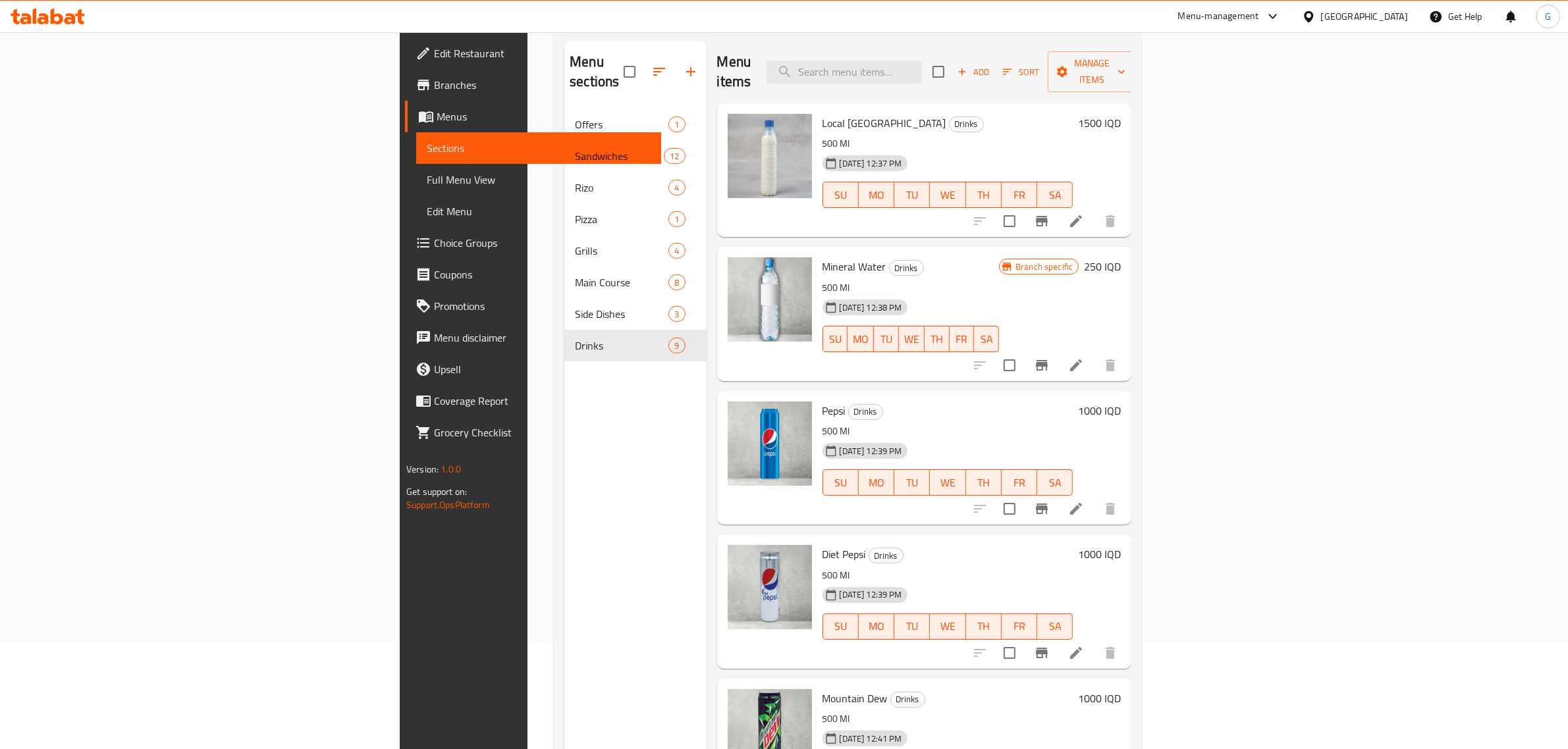
scroll to position [20, 0]
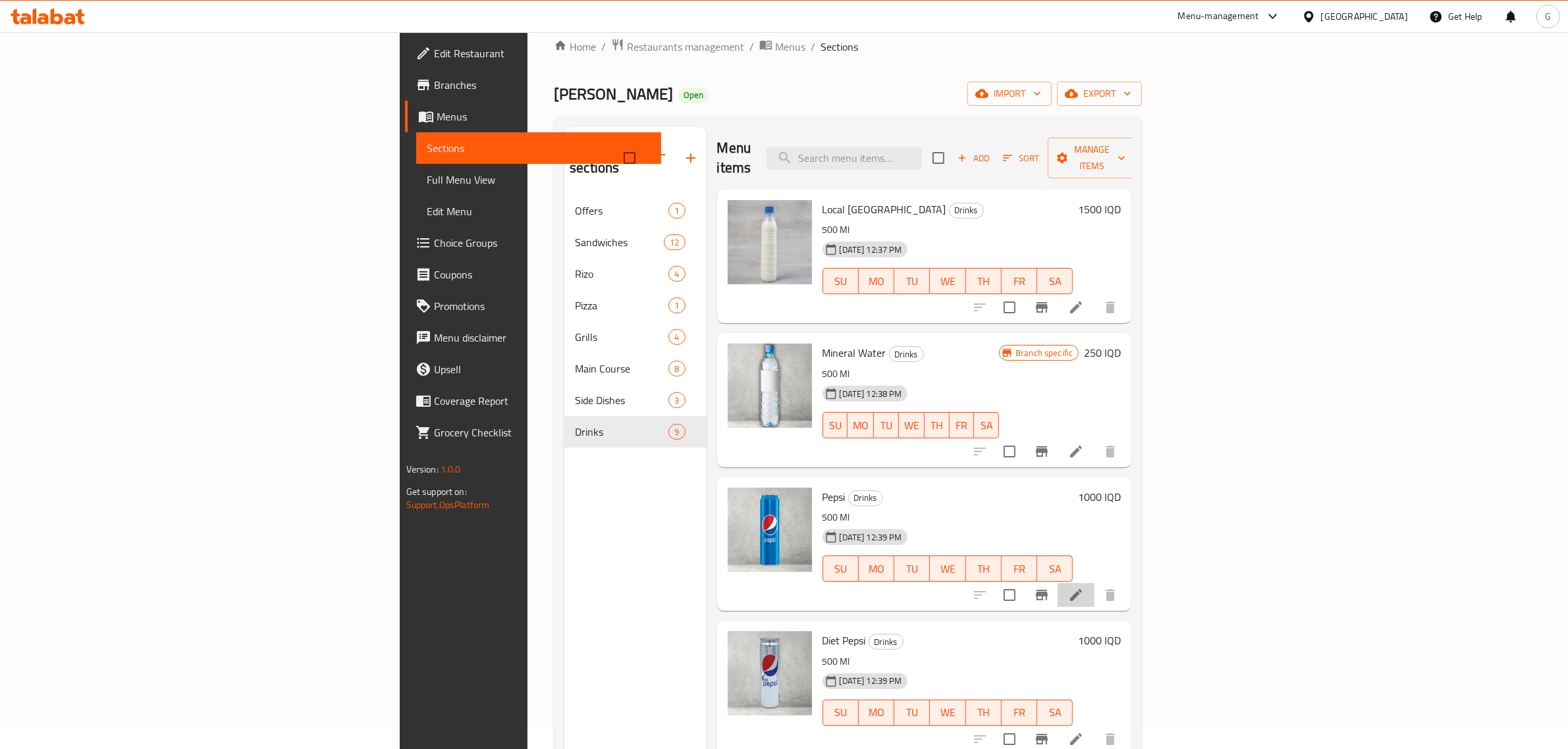
click at [1084, 587] on icon at bounding box center [1076, 595] width 16 height 16
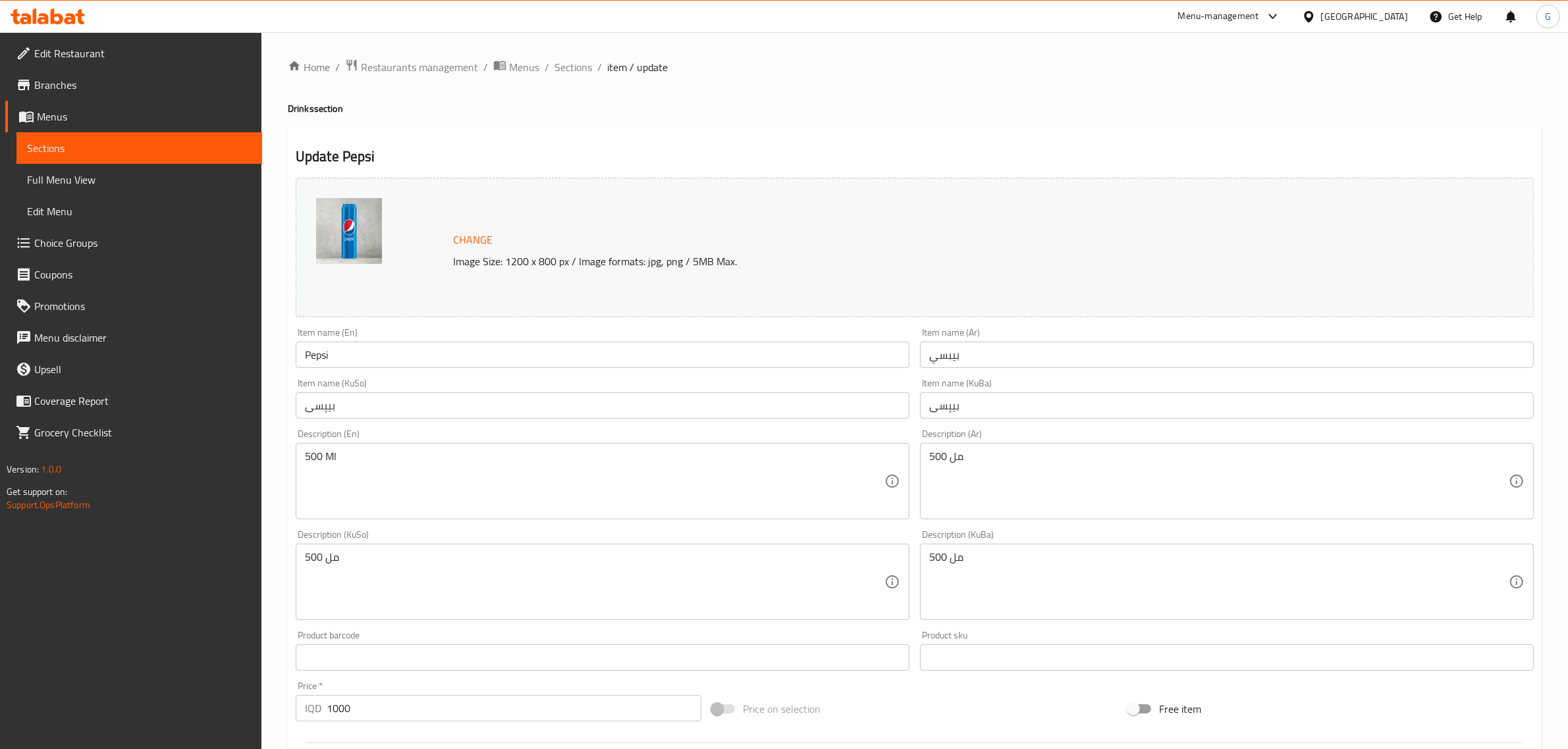
click at [331, 358] on input "Pepsi" at bounding box center [602, 354] width 614 height 26
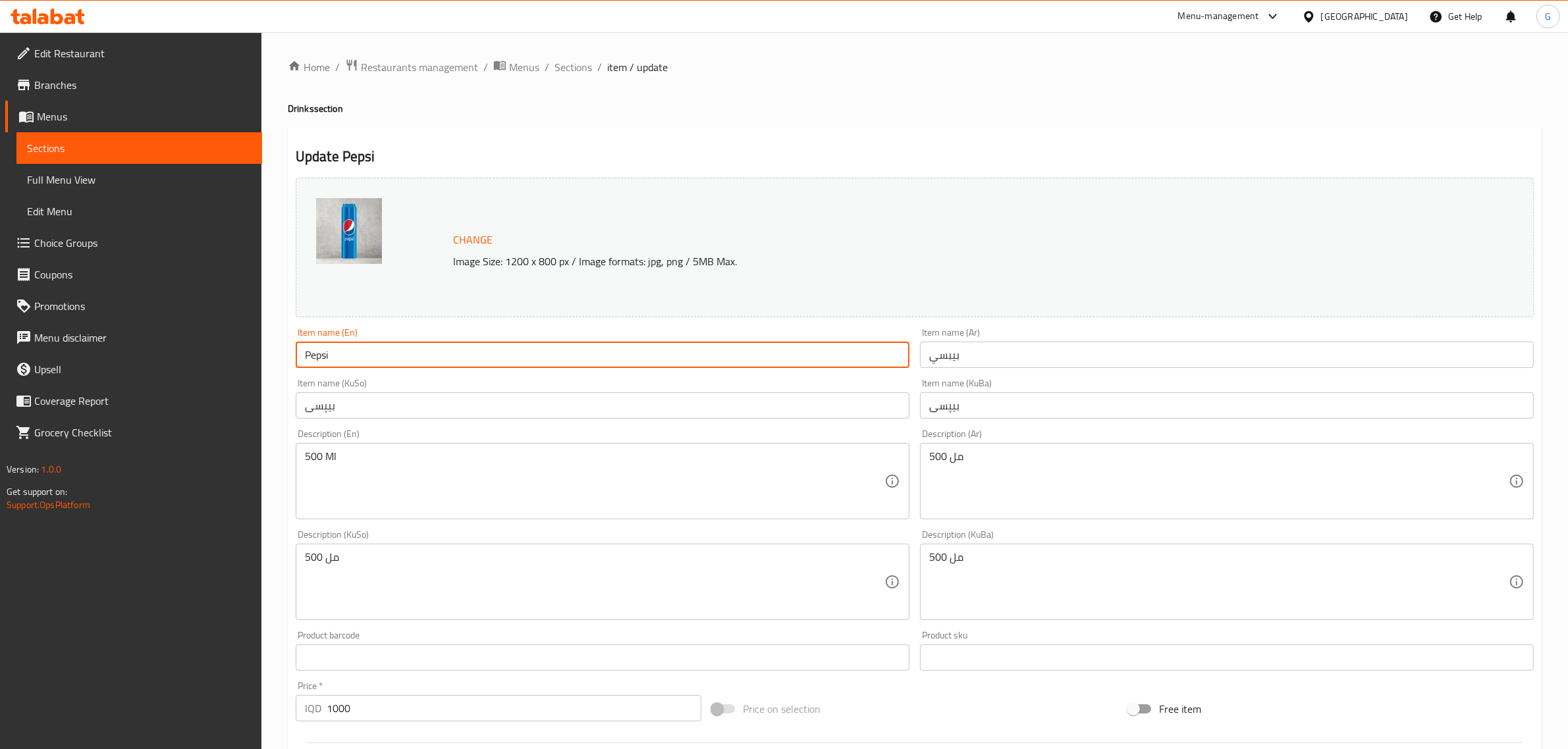
click at [331, 358] on input "Pepsi" at bounding box center [602, 354] width 614 height 26
click at [943, 368] on input "بيبسي" at bounding box center [1226, 354] width 614 height 26
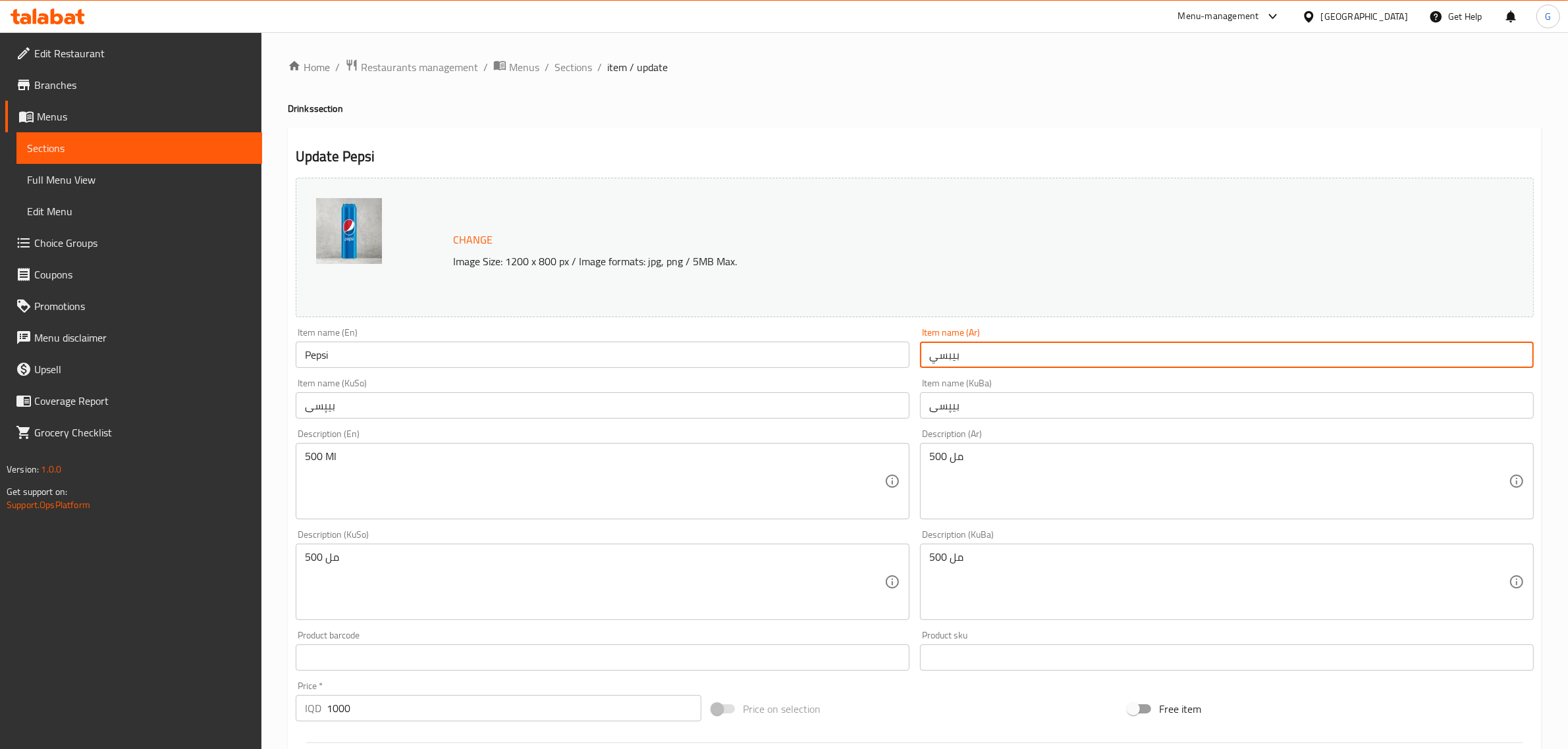
click at [945, 368] on input "بيبسي" at bounding box center [1226, 354] width 614 height 26
click at [453, 399] on input "بیپسی" at bounding box center [602, 405] width 614 height 26
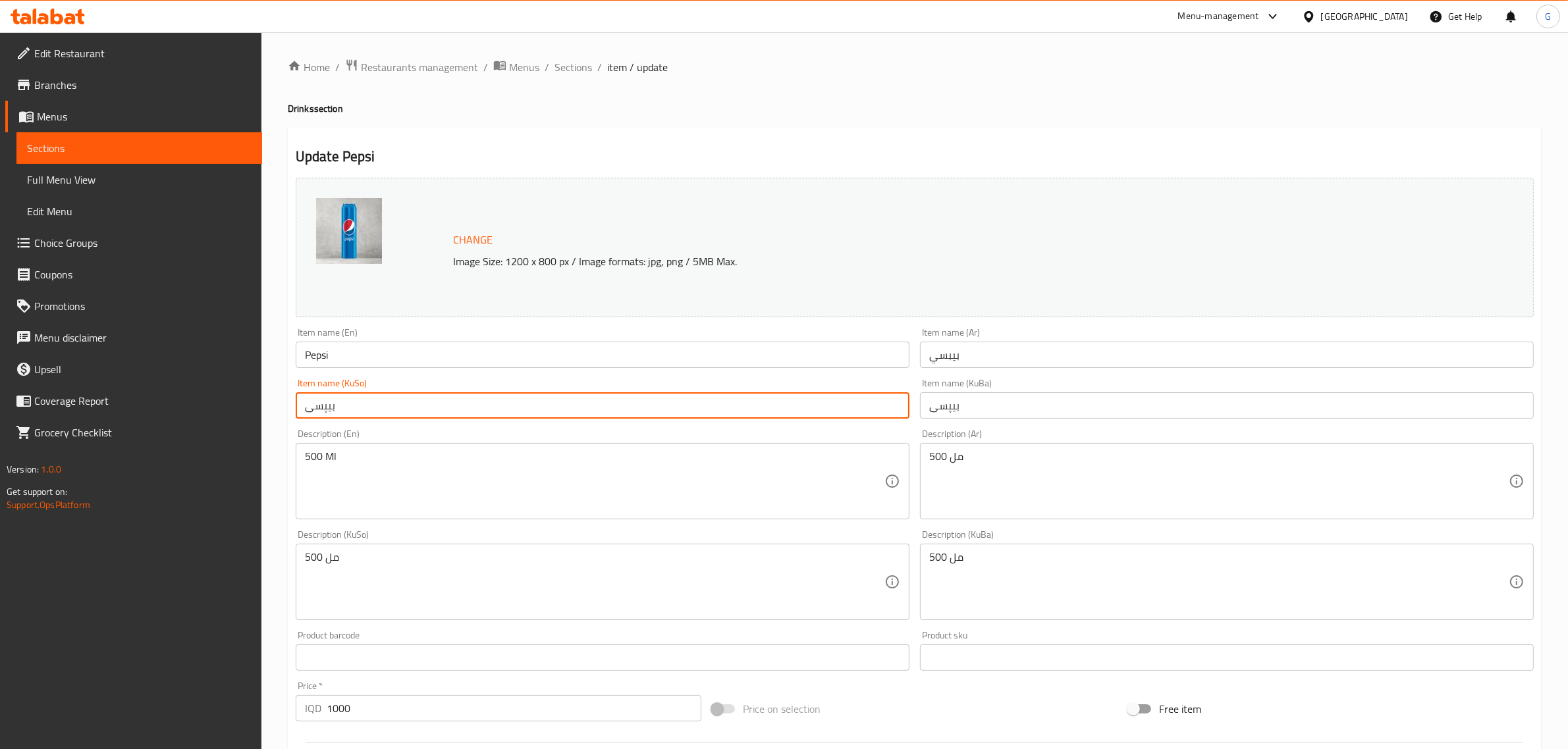
click at [453, 399] on input "بیپسی" at bounding box center [602, 405] width 614 height 26
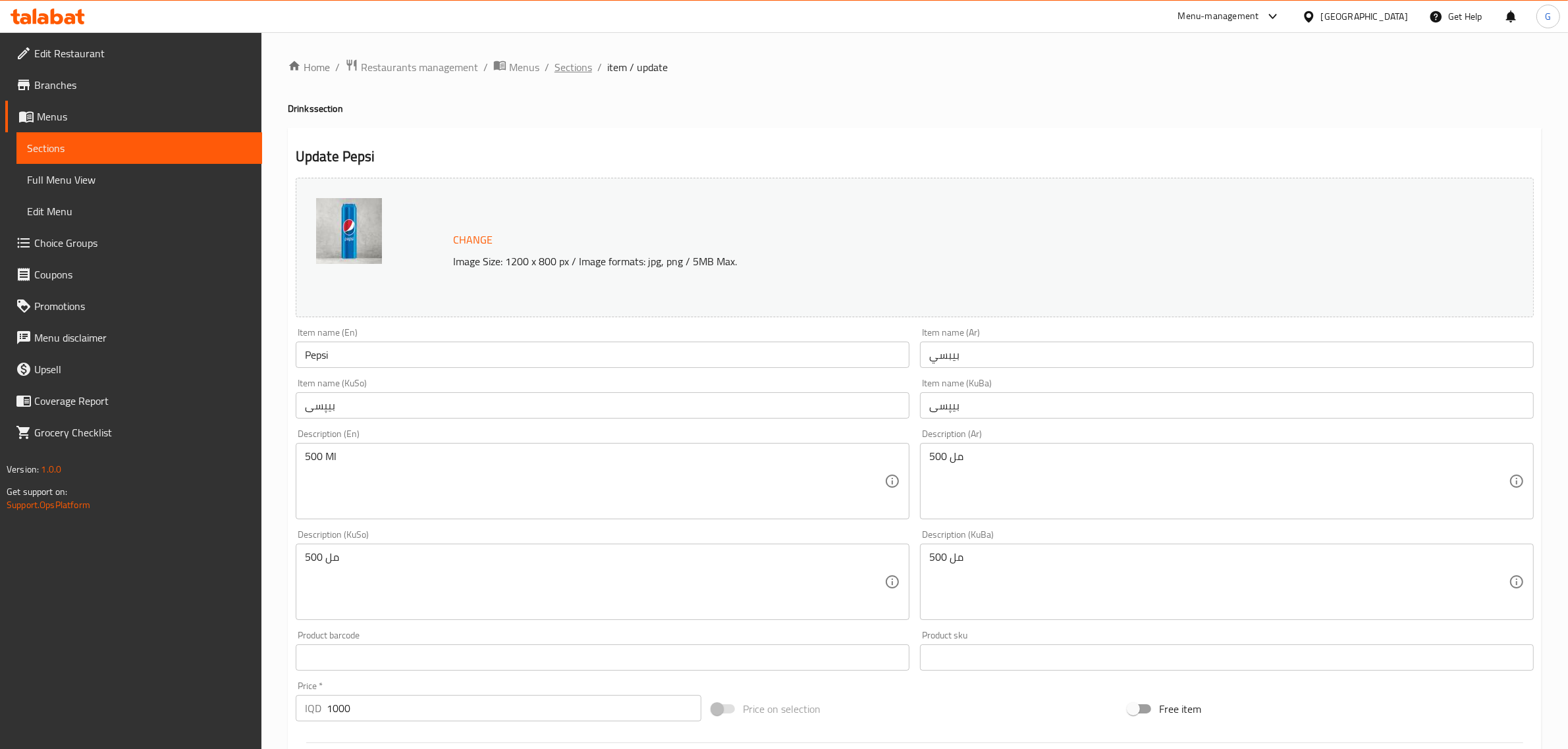
click at [580, 69] on span "Sections" at bounding box center [574, 67] width 38 height 16
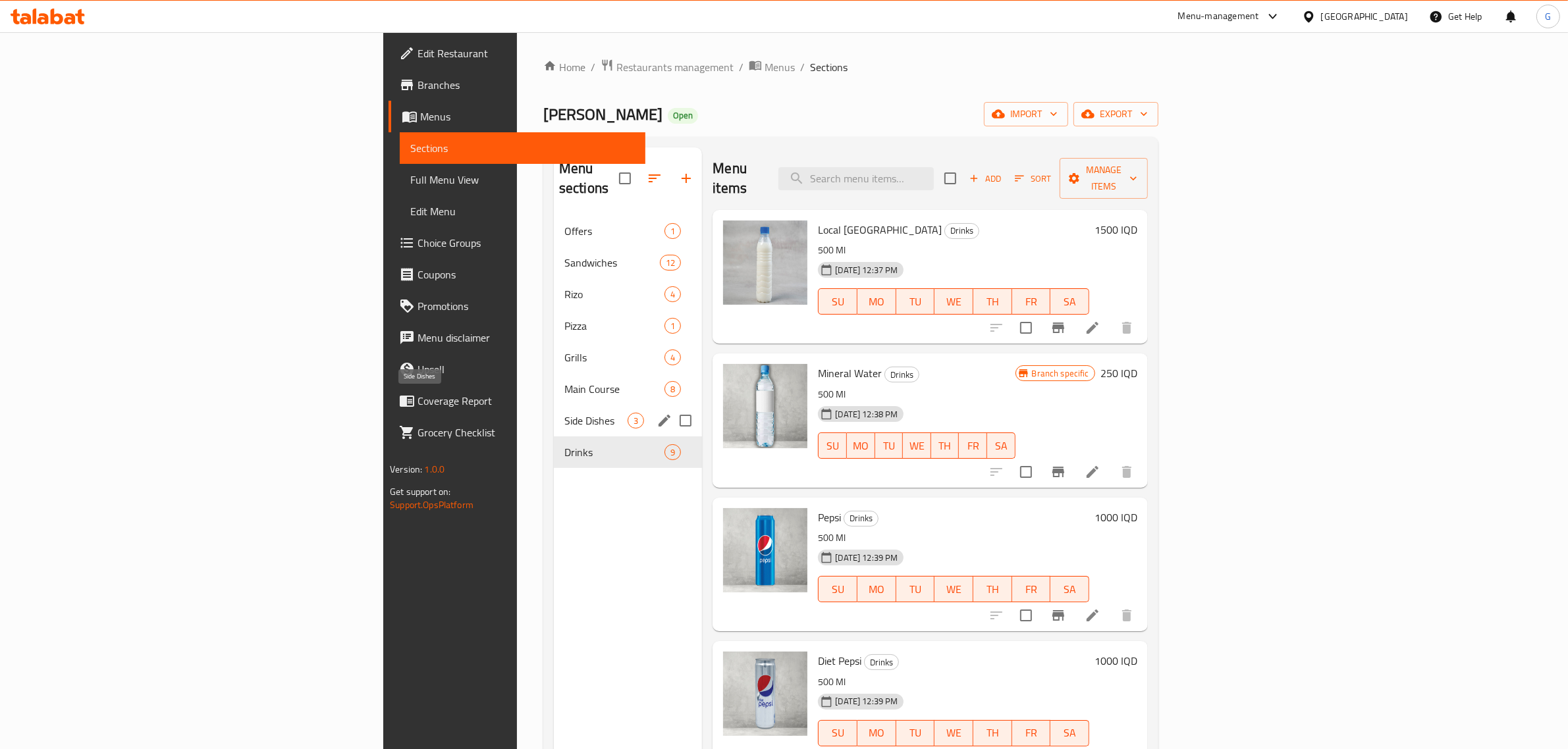
click at [565, 412] on span "Side Dishes" at bounding box center [596, 420] width 63 height 16
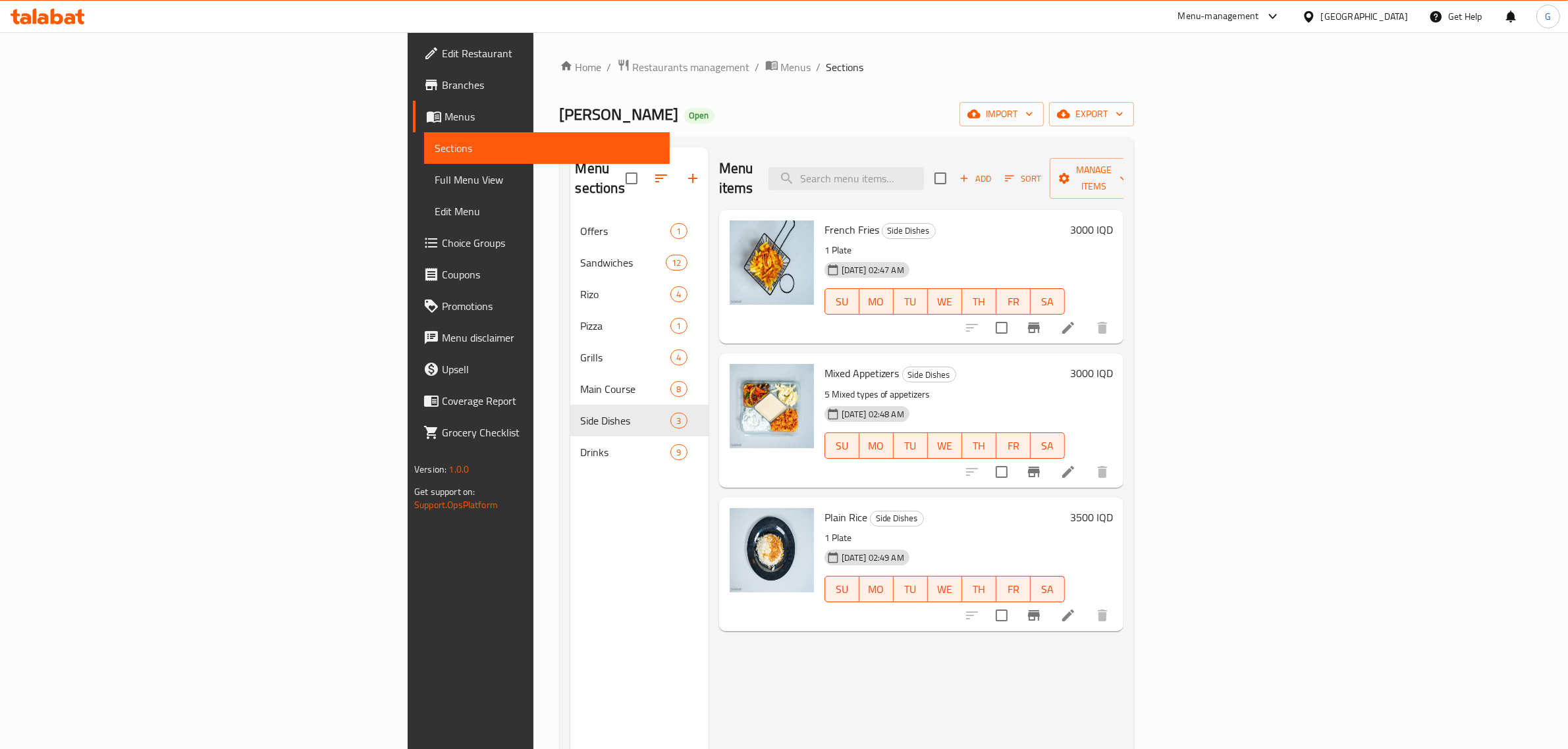
click at [1076, 464] on icon at bounding box center [1068, 471] width 16 height 16
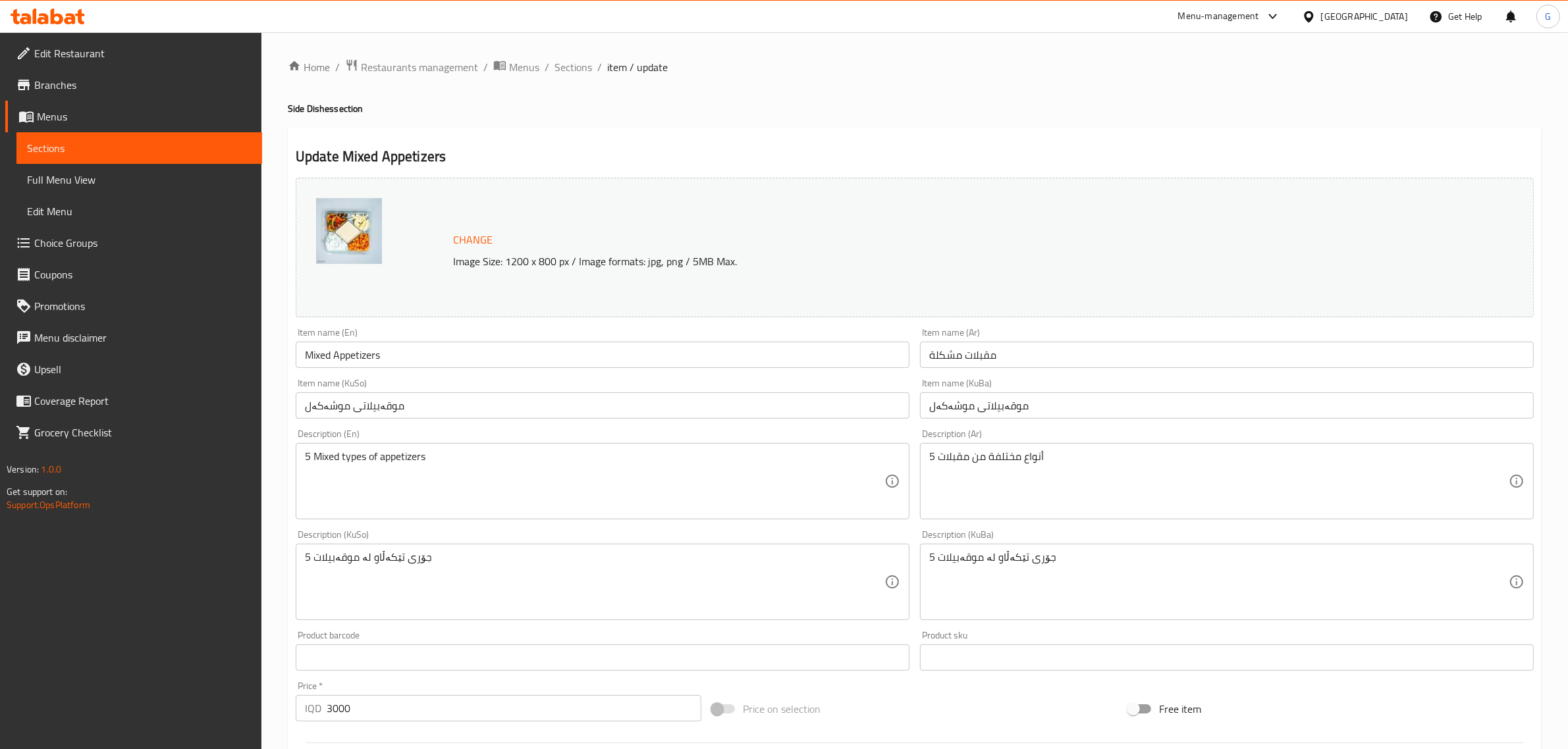
click at [985, 362] on input "مقبلات مشكلة" at bounding box center [1226, 354] width 614 height 26
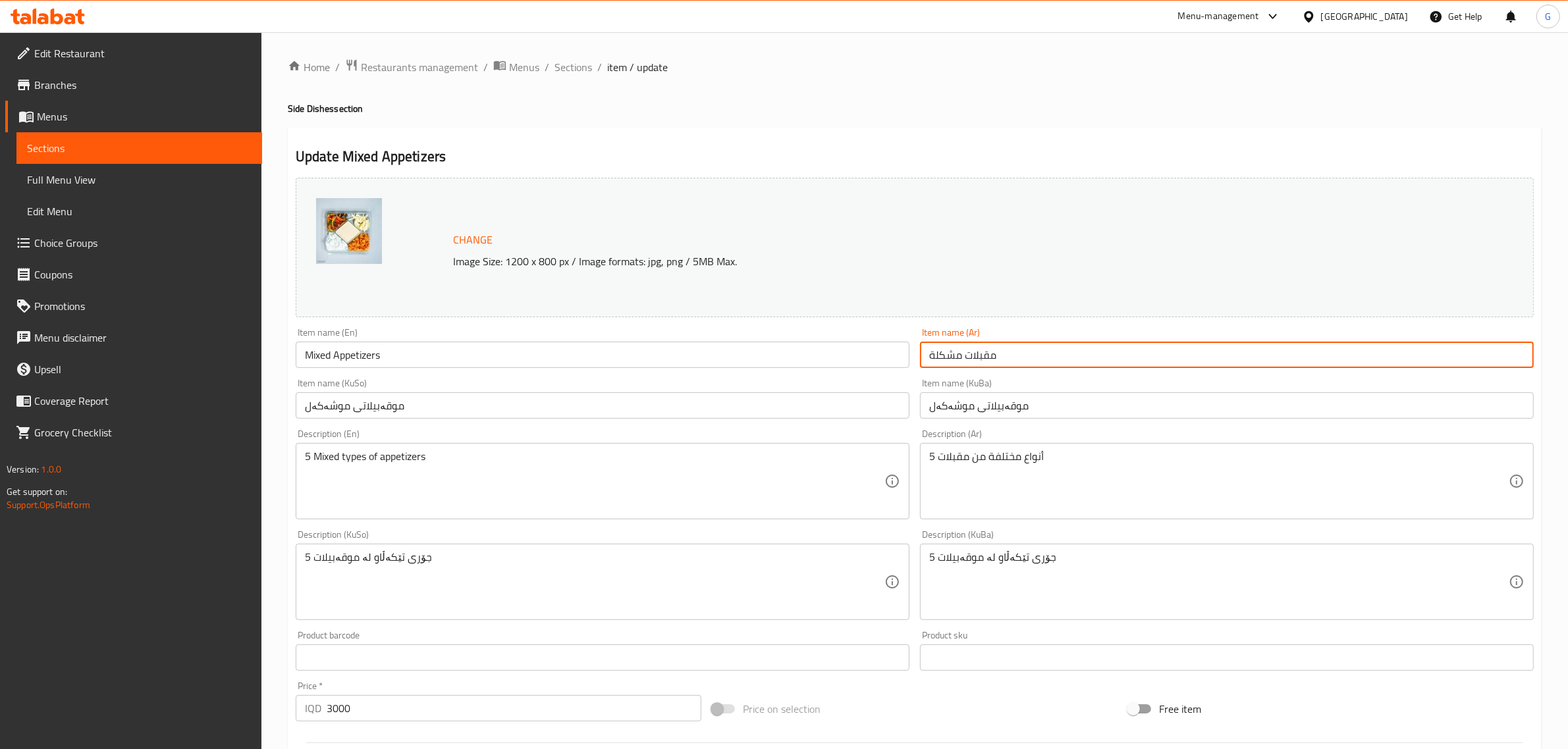
click at [985, 362] on input "مقبلات مشكلة" at bounding box center [1226, 354] width 614 height 26
click at [364, 403] on input "موقەبیلاتی موشەکەل" at bounding box center [602, 405] width 614 height 26
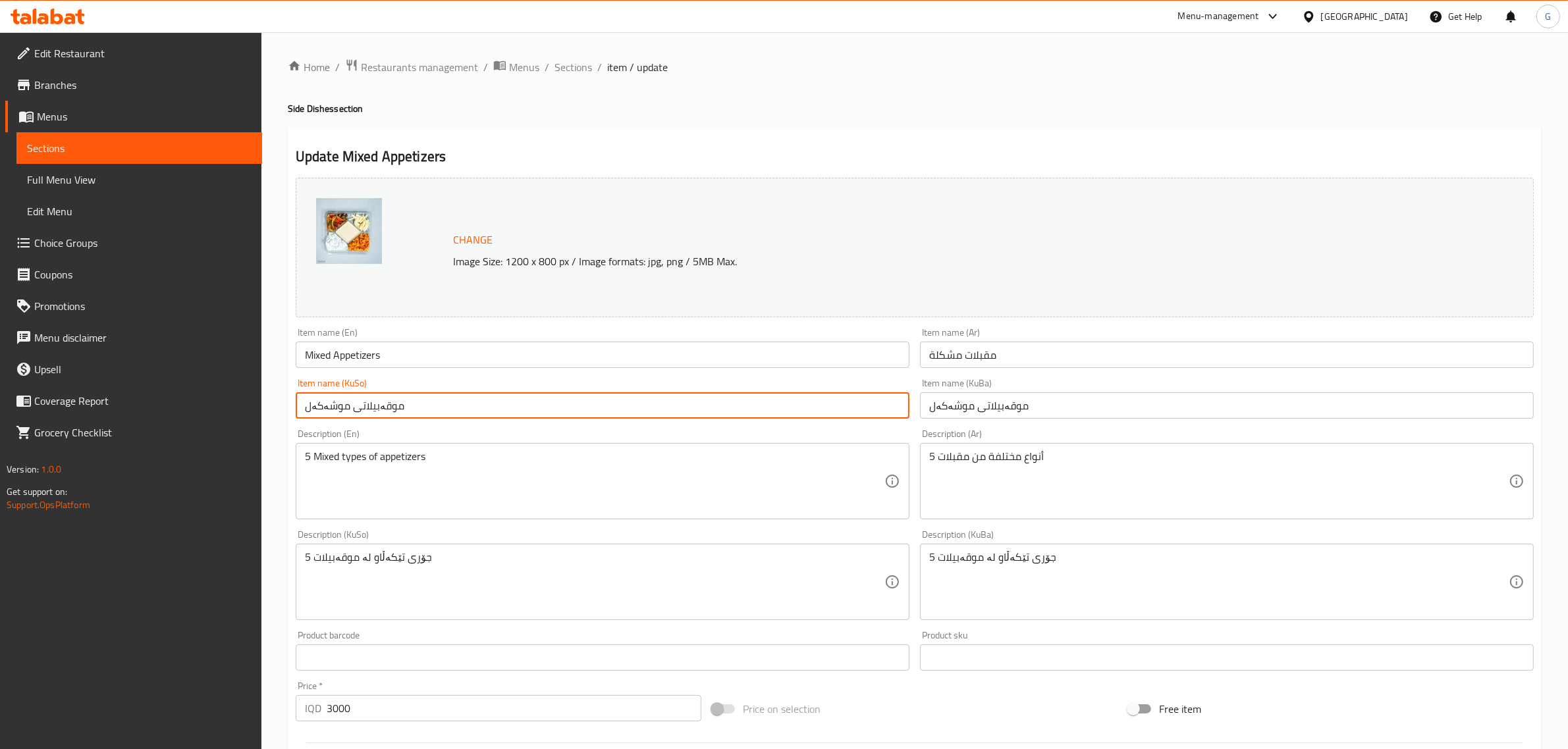
click at [364, 403] on input "موقەبیلاتی موشەکەل" at bounding box center [602, 405] width 614 height 26
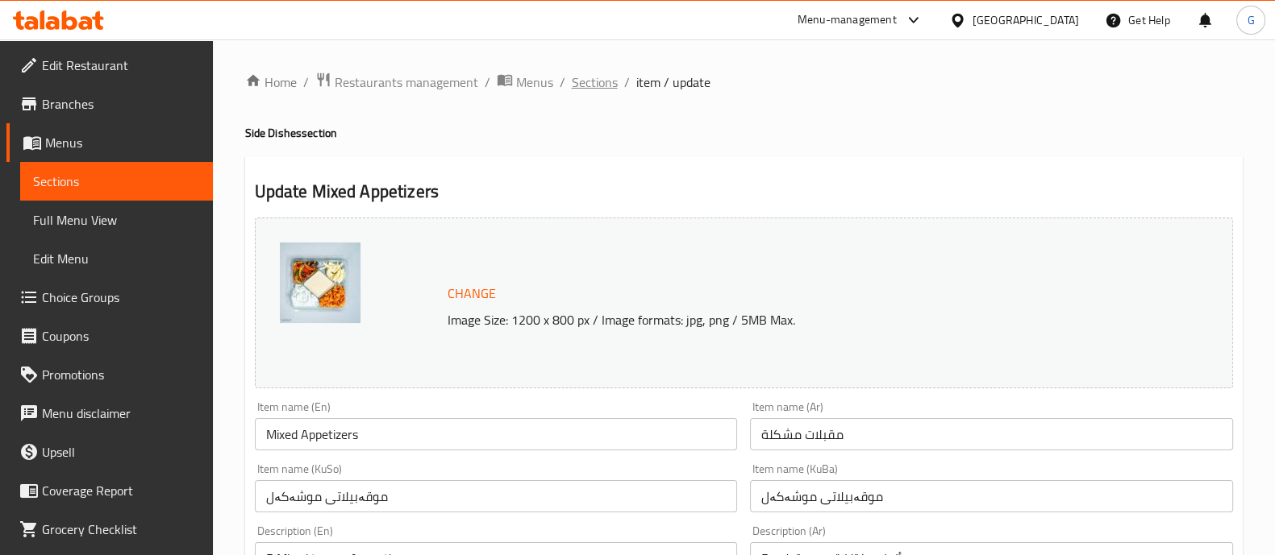
click at [598, 81] on span "Sections" at bounding box center [595, 82] width 46 height 19
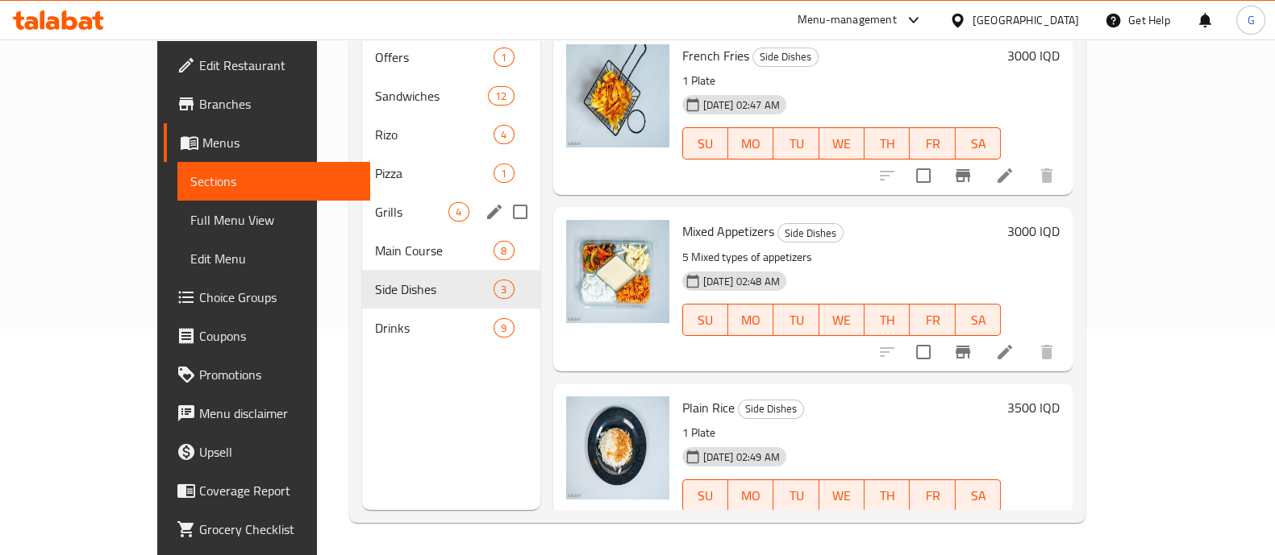
scroll to position [23, 0]
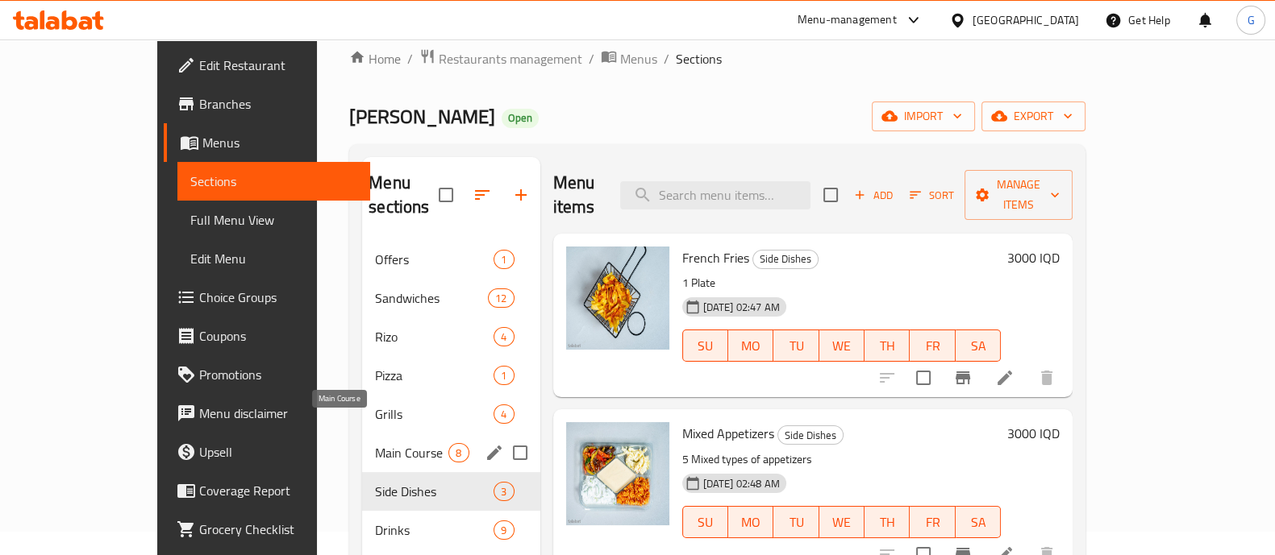
click at [375, 443] on span "Main Course" at bounding box center [411, 452] width 73 height 19
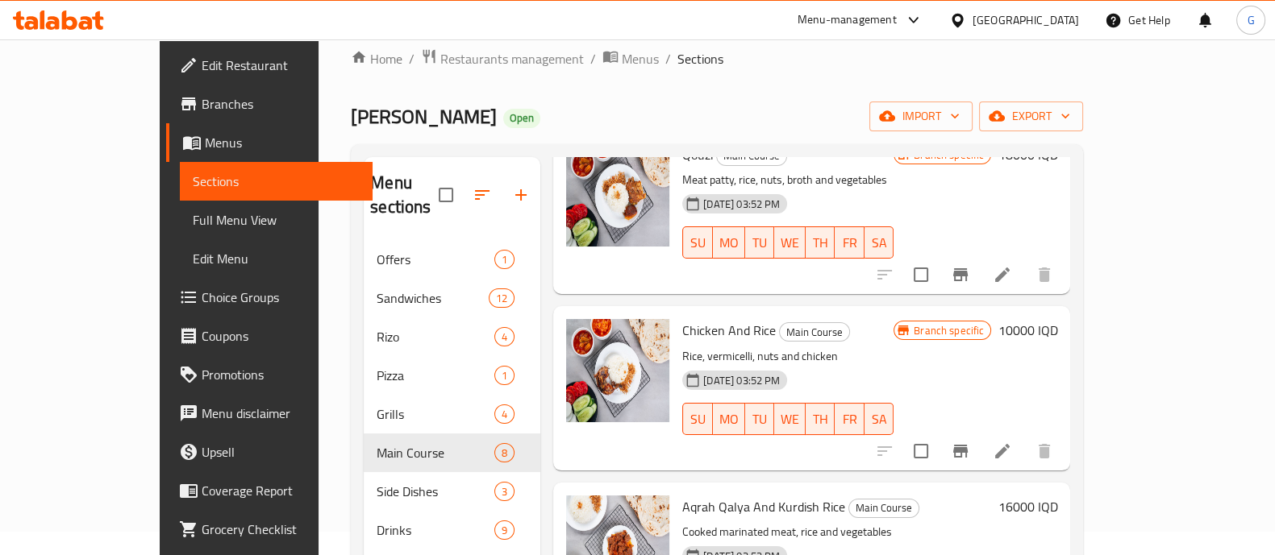
scroll to position [100, 0]
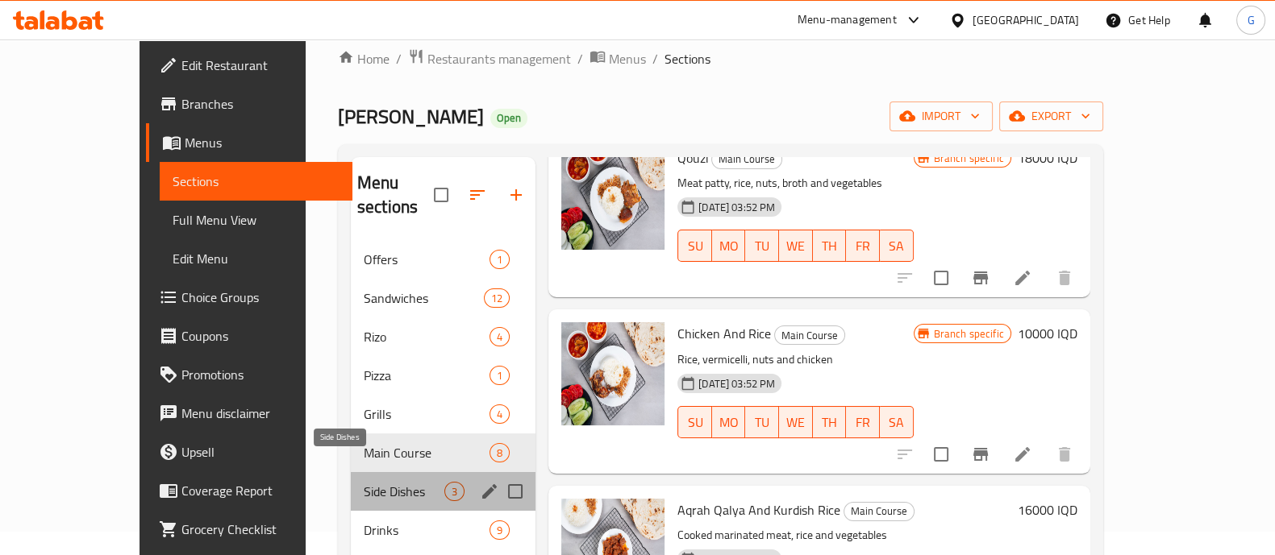
click at [364, 482] on span "Side Dishes" at bounding box center [404, 491] width 81 height 19
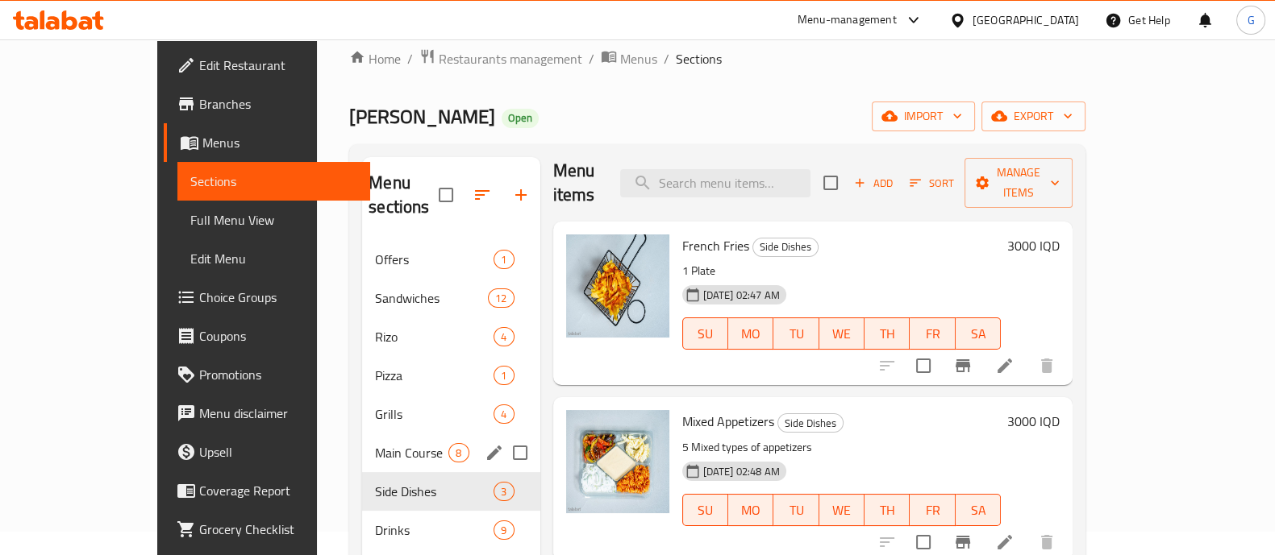
scroll to position [226, 0]
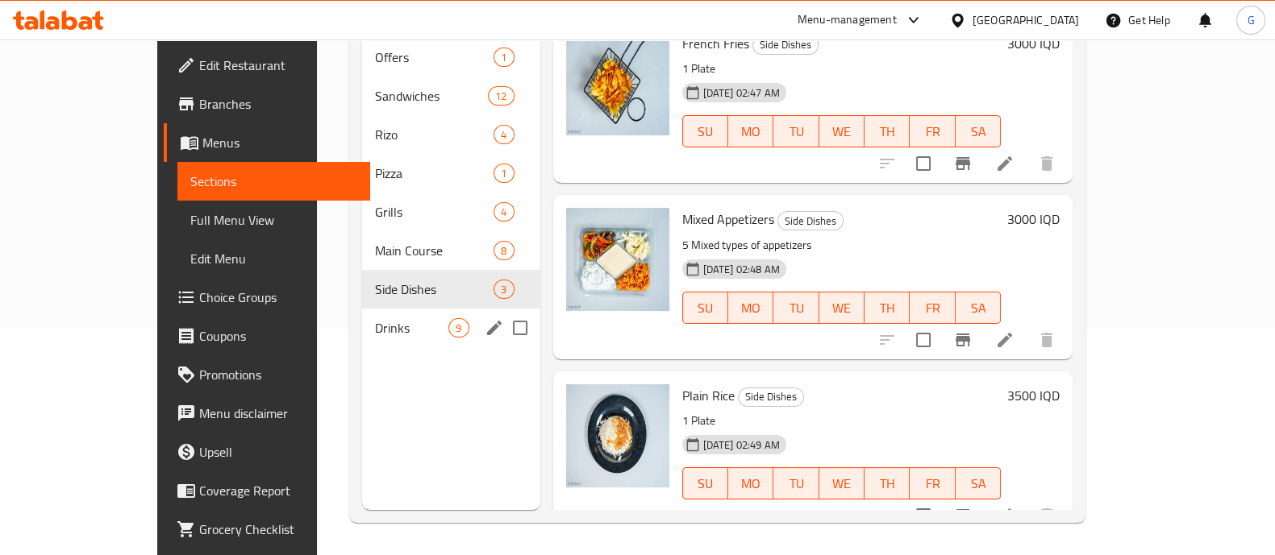
click at [375, 318] on span "Drinks" at bounding box center [411, 327] width 73 height 19
